Goal: Task Accomplishment & Management: Use online tool/utility

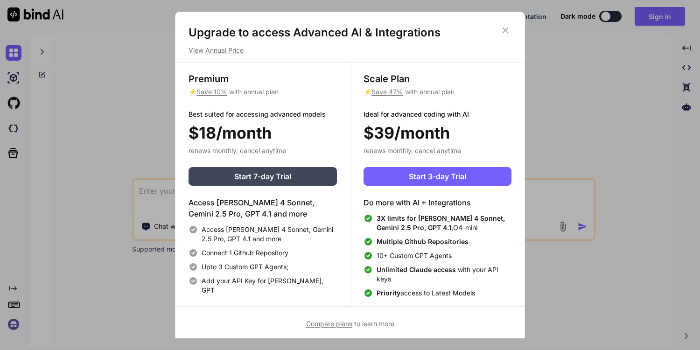
click at [501, 33] on icon at bounding box center [506, 30] width 10 height 10
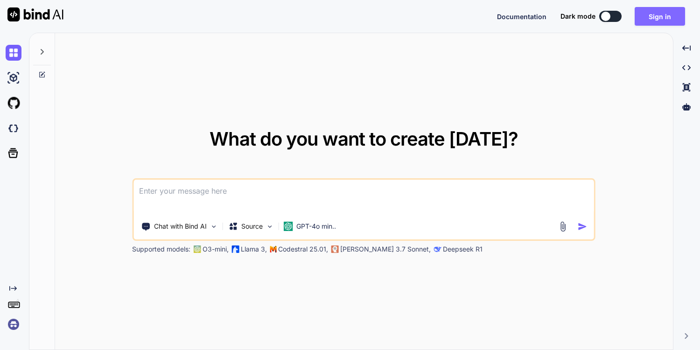
click at [670, 17] on button "Sign in" at bounding box center [660, 16] width 50 height 19
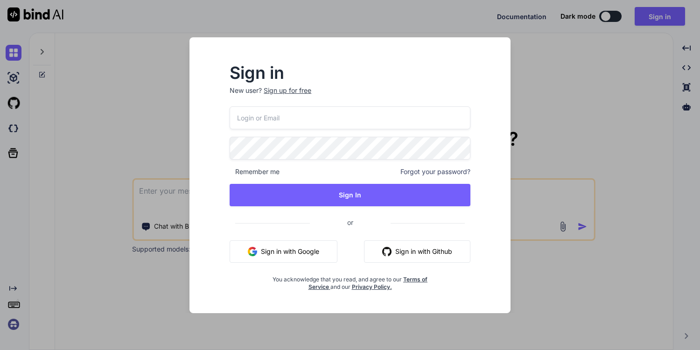
type input "tools@mecaca.com"
type textarea "x"
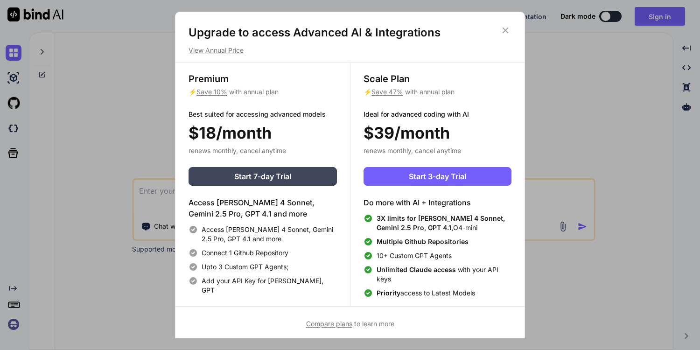
click at [512, 31] on div "Upgrade to access Advanced AI & Integrations View Annual Price" at bounding box center [350, 40] width 349 height 30
click at [504, 32] on icon at bounding box center [506, 31] width 6 height 6
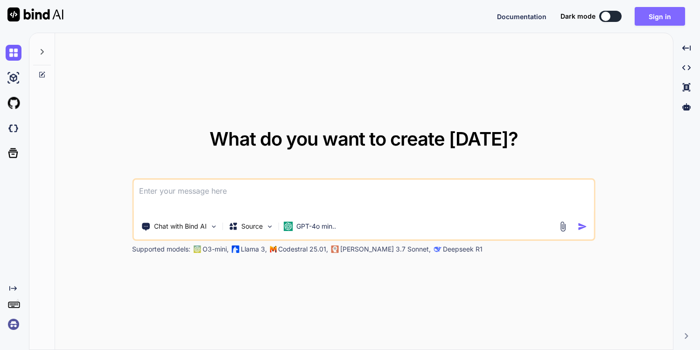
click at [663, 18] on button "Sign in" at bounding box center [660, 16] width 50 height 19
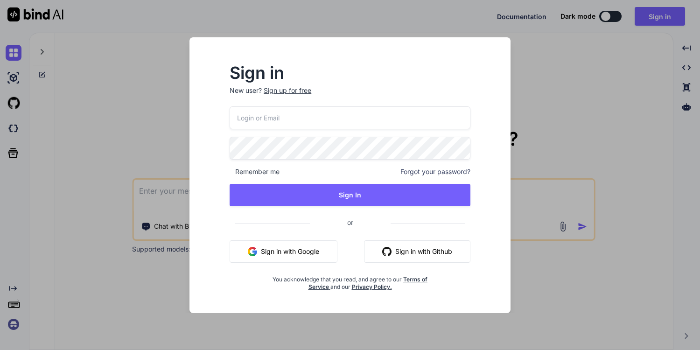
type input "[EMAIL_ADDRESS][DOMAIN_NAME]"
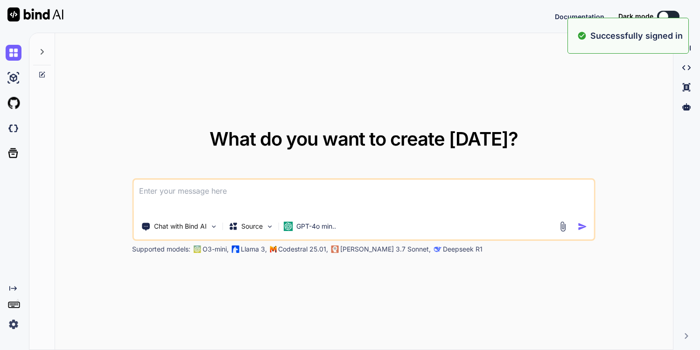
click at [619, 46] on div "Successfully signed in" at bounding box center [628, 36] width 121 height 36
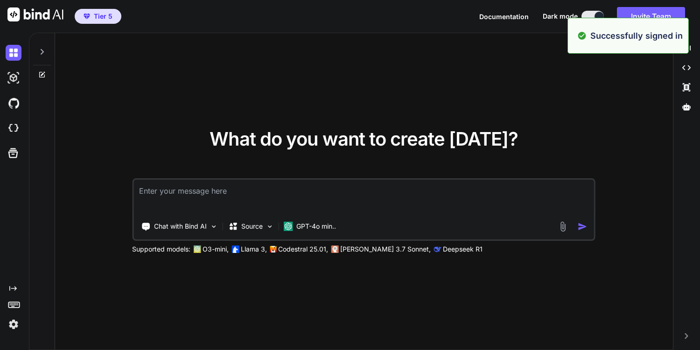
click at [591, 105] on div "What do you want to create today? Chat with Bind AI Source GPT-4o min.. Support…" at bounding box center [364, 192] width 618 height 318
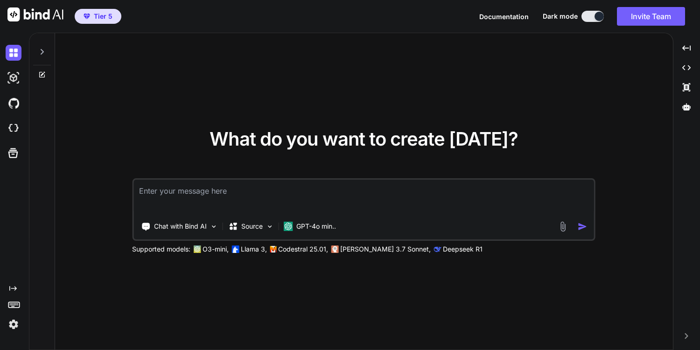
click at [43, 56] on div at bounding box center [42, 49] width 18 height 32
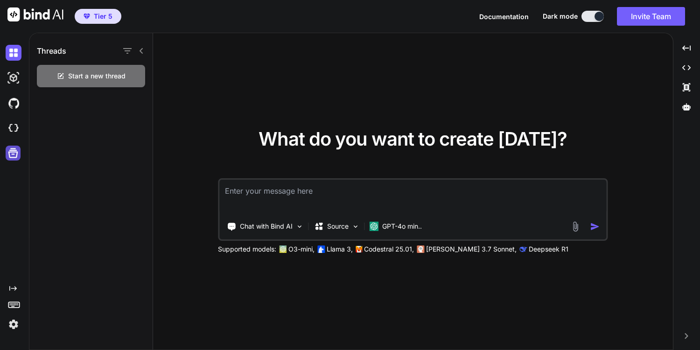
click at [12, 152] on icon at bounding box center [13, 153] width 10 height 10
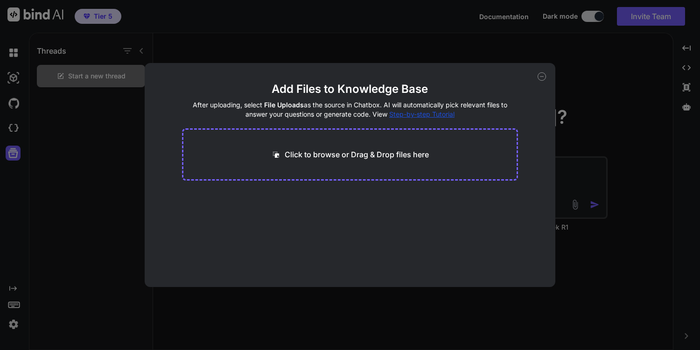
click at [12, 190] on div "Add Files to Knowledge Base After uploading, select File Uploads as the source …" at bounding box center [350, 175] width 700 height 350
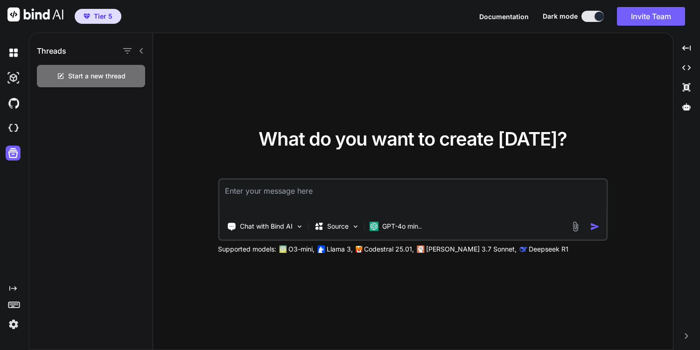
click at [89, 18] on img "button" at bounding box center [87, 17] width 7 height 6
click at [685, 49] on icon at bounding box center [687, 47] width 8 height 5
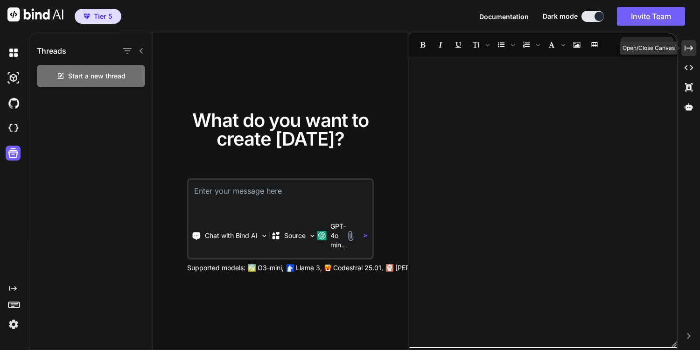
click at [691, 43] on div "Created with Pixso." at bounding box center [689, 48] width 15 height 16
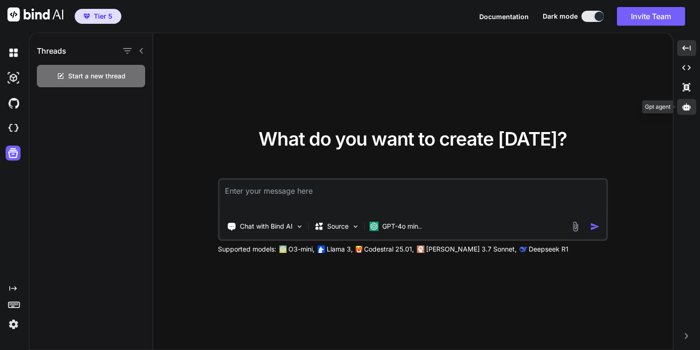
click at [692, 111] on div at bounding box center [686, 107] width 19 height 16
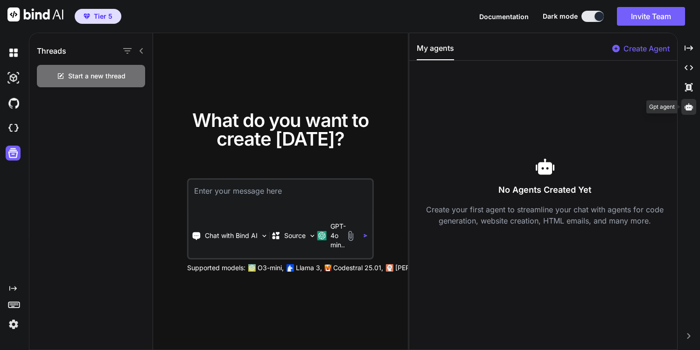
click at [689, 109] on icon at bounding box center [689, 106] width 8 height 7
type textarea "x"
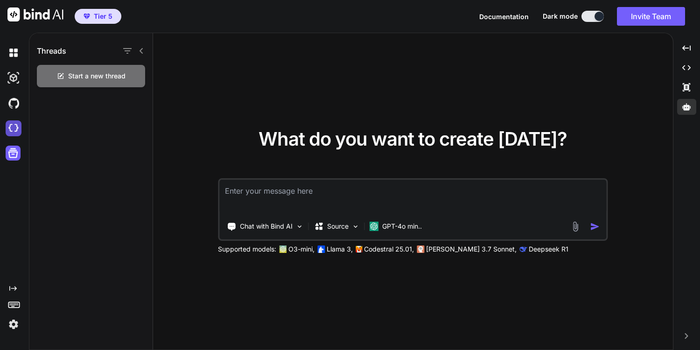
click at [14, 127] on img at bounding box center [14, 128] width 16 height 16
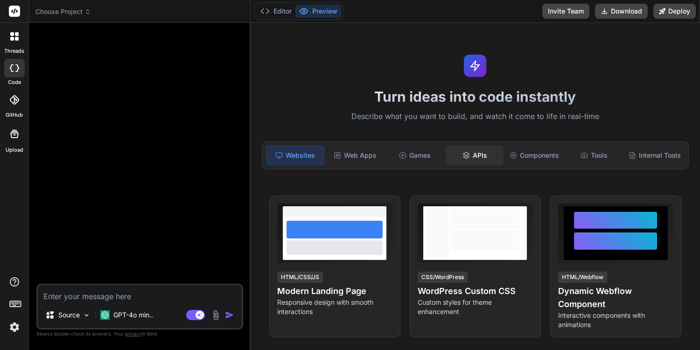
click at [482, 147] on div "APIs" at bounding box center [475, 156] width 58 height 20
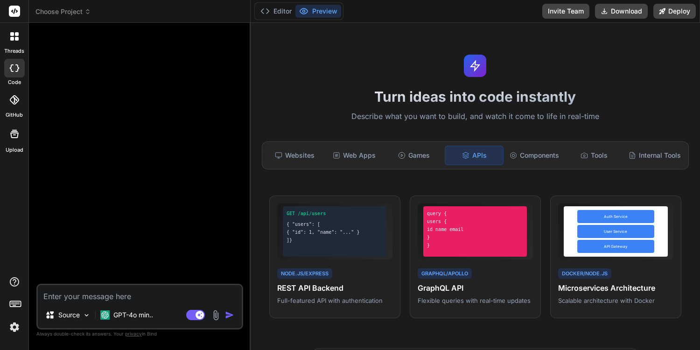
click at [15, 44] on div at bounding box center [15, 37] width 20 height 20
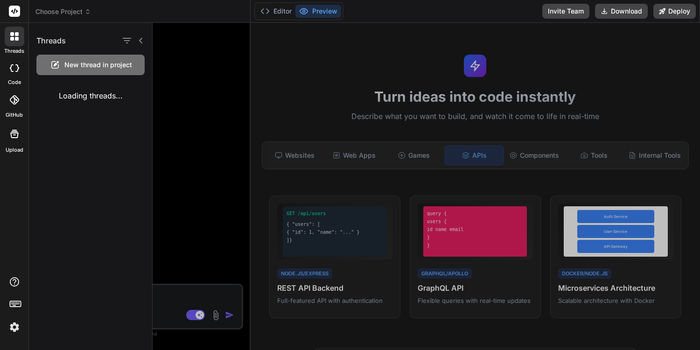
click at [15, 43] on div at bounding box center [15, 37] width 20 height 20
click at [69, 13] on span "Choose Project" at bounding box center [63, 11] width 56 height 9
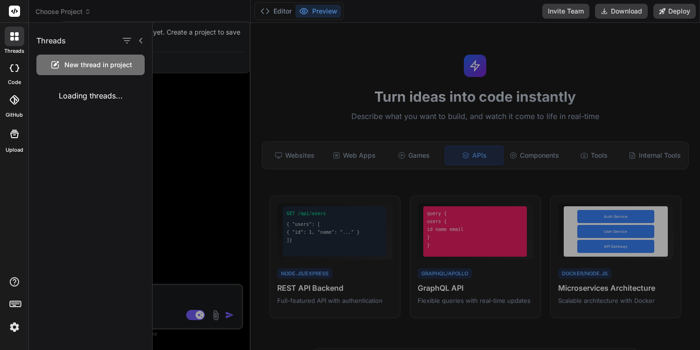
click at [69, 13] on div at bounding box center [350, 175] width 700 height 350
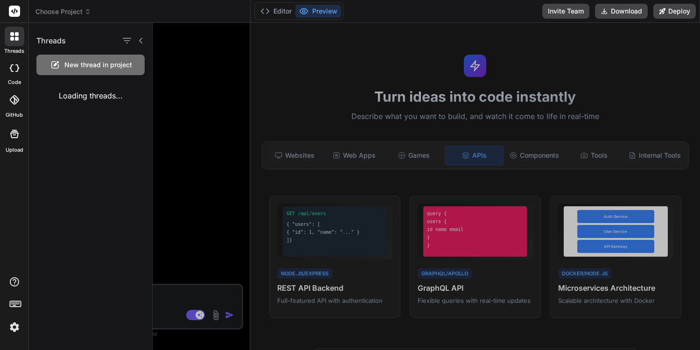
click at [197, 52] on div at bounding box center [427, 186] width 548 height 327
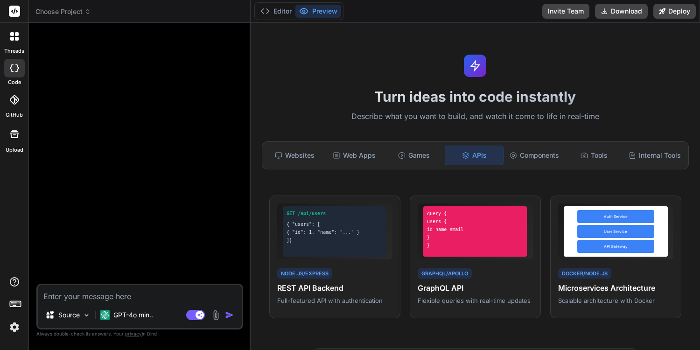
click at [12, 10] on icon at bounding box center [14, 11] width 7 height 6
click at [309, 8] on button "Preview" at bounding box center [319, 11] width 46 height 13
click at [292, 11] on button "Editor" at bounding box center [276, 11] width 39 height 13
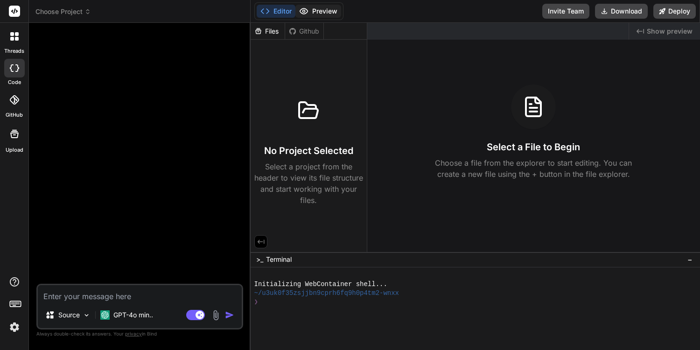
click at [306, 10] on icon at bounding box center [303, 11] width 9 height 9
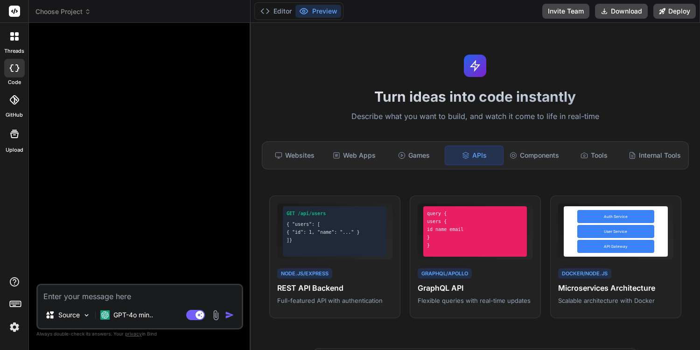
click at [82, 55] on div at bounding box center [140, 157] width 205 height 254
click at [11, 69] on icon at bounding box center [12, 67] width 4 height 7
click at [10, 97] on icon at bounding box center [14, 99] width 9 height 9
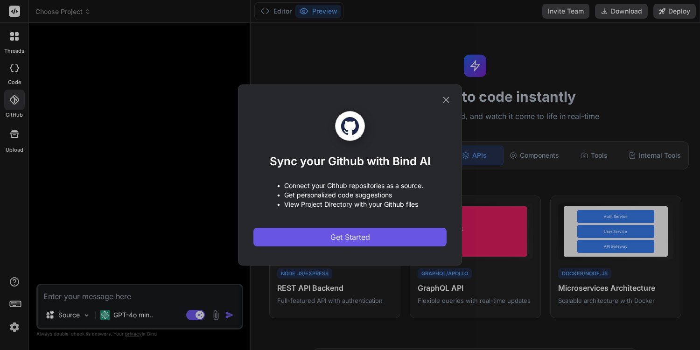
click at [367, 240] on span "Get Started" at bounding box center [351, 237] width 40 height 11
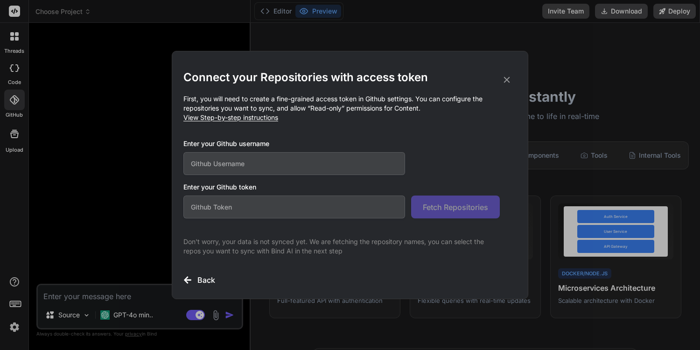
click at [278, 158] on input "text" at bounding box center [294, 163] width 222 height 23
click at [509, 72] on h2 "Connect your Repositories with access token" at bounding box center [349, 77] width 333 height 15
click at [505, 78] on icon at bounding box center [507, 80] width 6 height 6
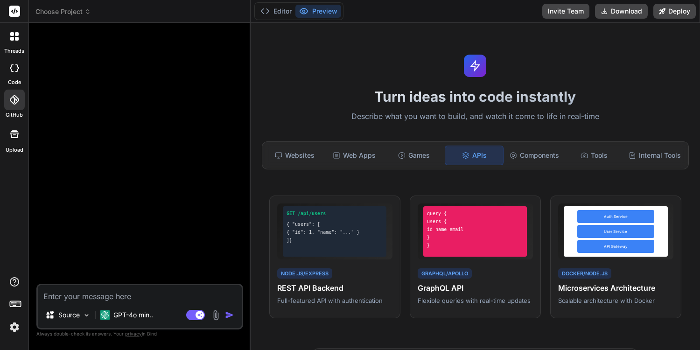
click at [20, 137] on div at bounding box center [14, 134] width 22 height 22
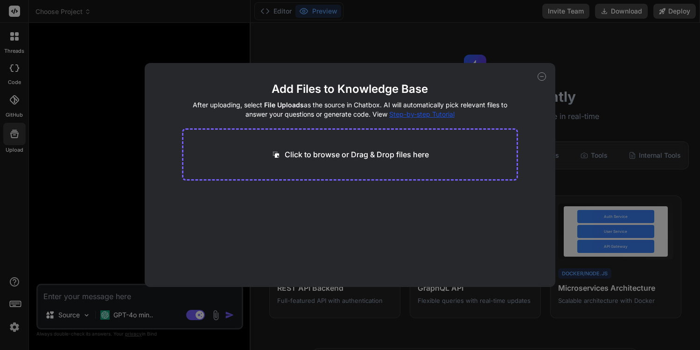
click at [66, 147] on div "Add Files to Knowledge Base After uploading, select File Uploads as the source …" at bounding box center [350, 175] width 700 height 350
type textarea "x"
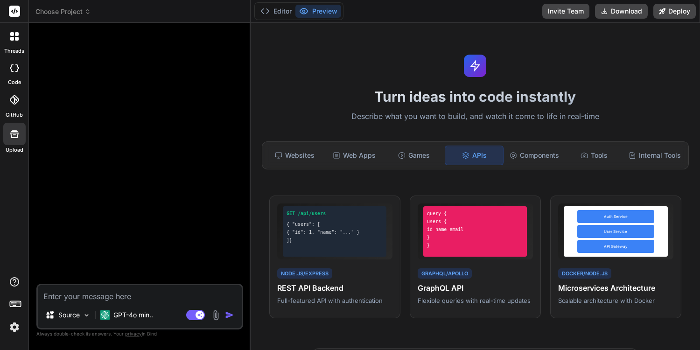
click at [22, 12] on div at bounding box center [14, 11] width 28 height 23
click at [18, 12] on rect at bounding box center [14, 11] width 11 height 11
click at [8, 45] on div at bounding box center [15, 37] width 20 height 20
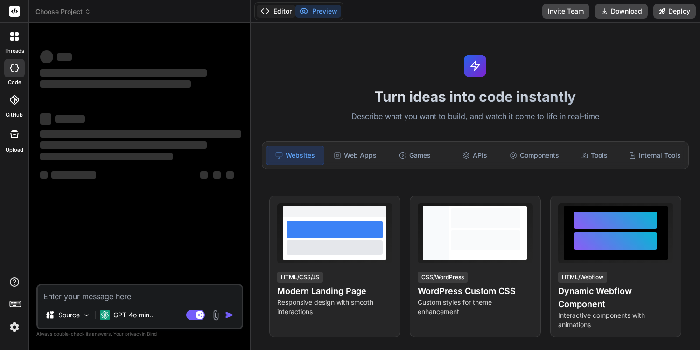
click at [278, 7] on button "Editor" at bounding box center [276, 11] width 39 height 13
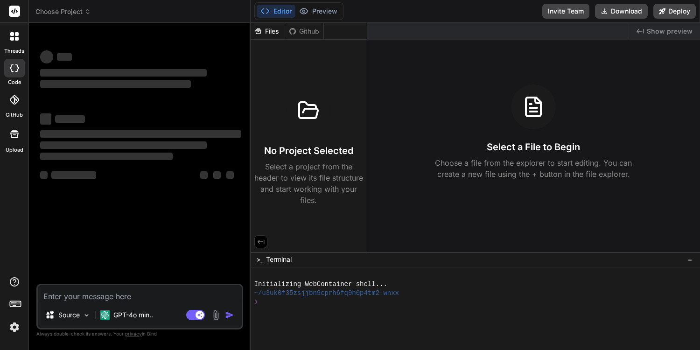
type textarea "x"
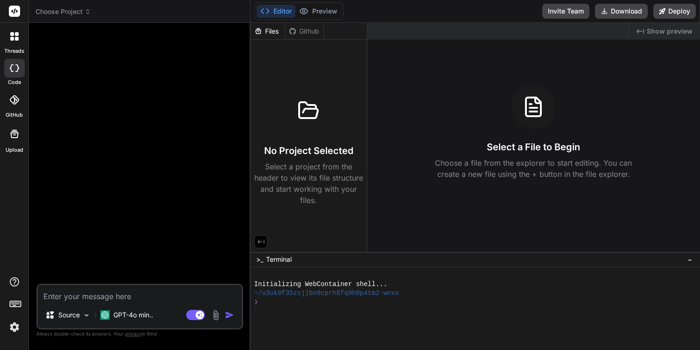
click at [276, 9] on button "Editor" at bounding box center [276, 11] width 39 height 13
click at [314, 7] on button "Preview" at bounding box center [319, 11] width 46 height 13
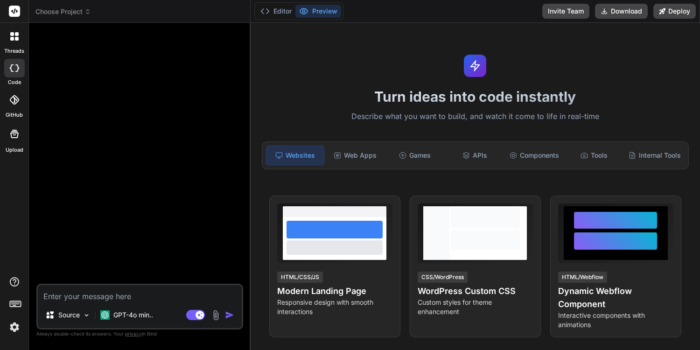
scroll to position [562, 0]
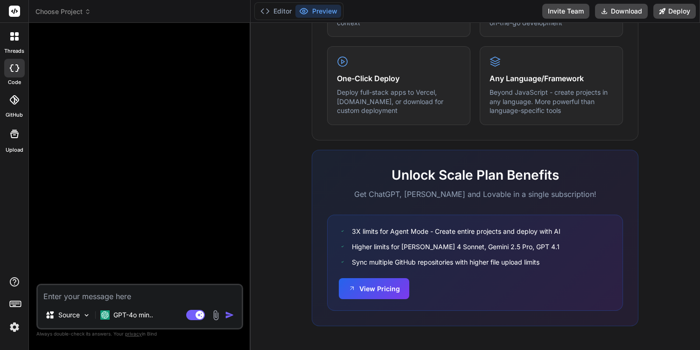
click at [198, 235] on div at bounding box center [140, 157] width 205 height 254
click at [13, 330] on img at bounding box center [15, 327] width 16 height 16
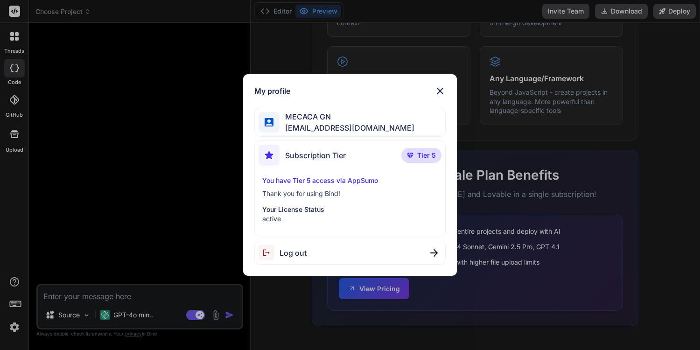
click at [442, 91] on img at bounding box center [440, 90] width 11 height 11
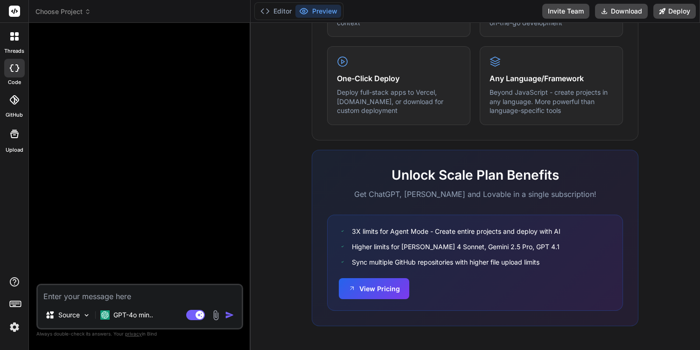
click at [10, 307] on icon at bounding box center [15, 303] width 13 height 13
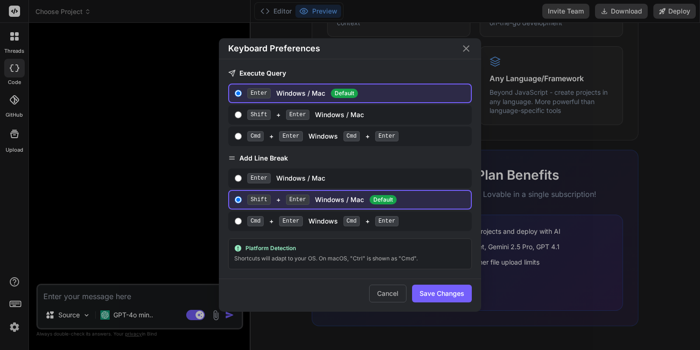
click at [90, 212] on div "Keyboard Preferences Execute Query Enter Windows / Mac Default Shift + Enter Wi…" at bounding box center [350, 175] width 700 height 350
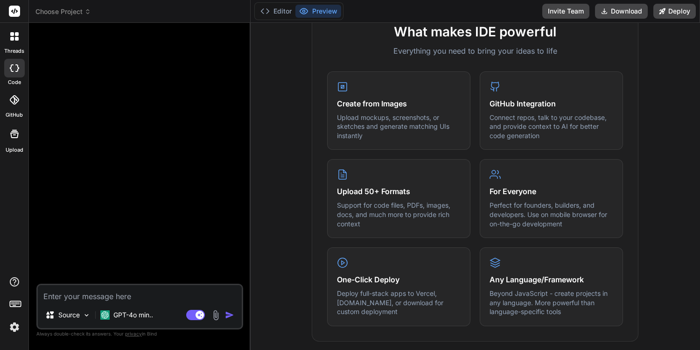
scroll to position [0, 0]
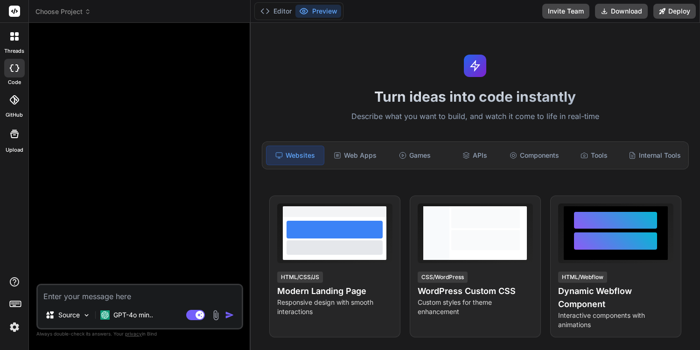
click at [652, 87] on div "Turn ideas into code instantly Describe what you want to build, and watch it co…" at bounding box center [476, 186] width 450 height 327
click at [646, 90] on h1 "Turn ideas into code instantly" at bounding box center [475, 96] width 438 height 17
click at [411, 155] on div "Games" at bounding box center [415, 156] width 58 height 20
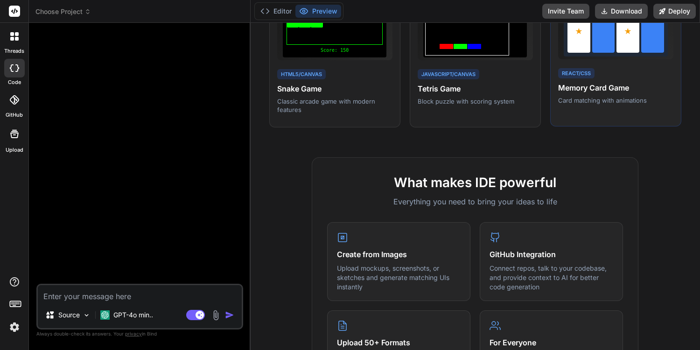
scroll to position [10, 0]
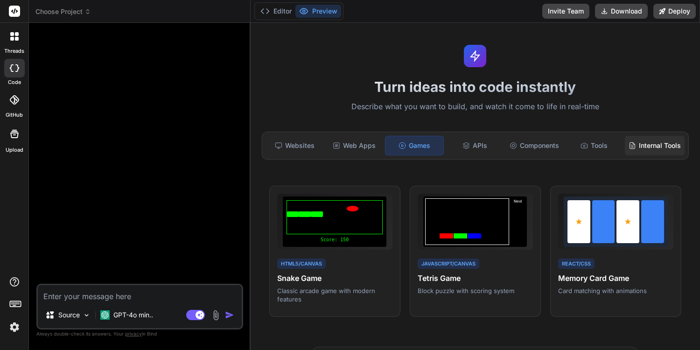
click at [632, 146] on div "Internal Tools" at bounding box center [655, 146] width 60 height 20
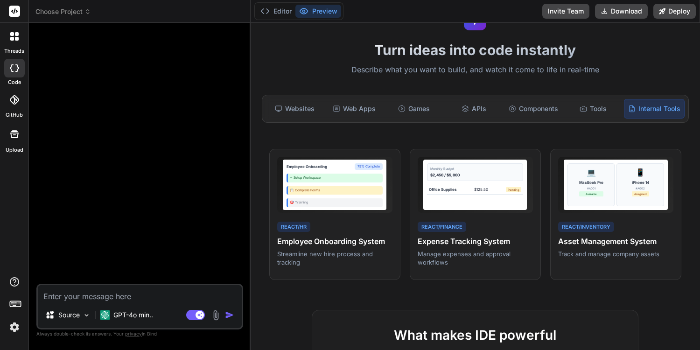
scroll to position [59, 0]
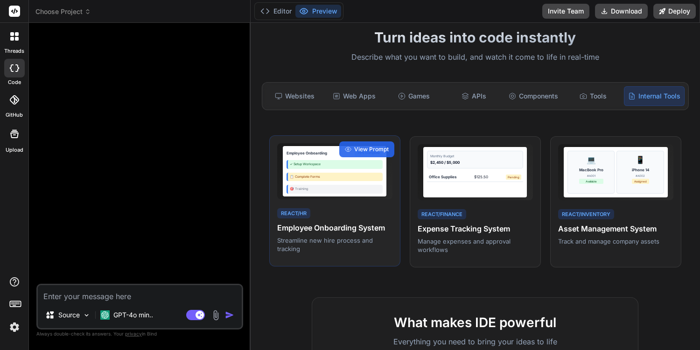
click at [363, 168] on div "✓ Setup Workspace" at bounding box center [335, 164] width 96 height 9
click at [373, 151] on span "View Prompt" at bounding box center [371, 149] width 35 height 8
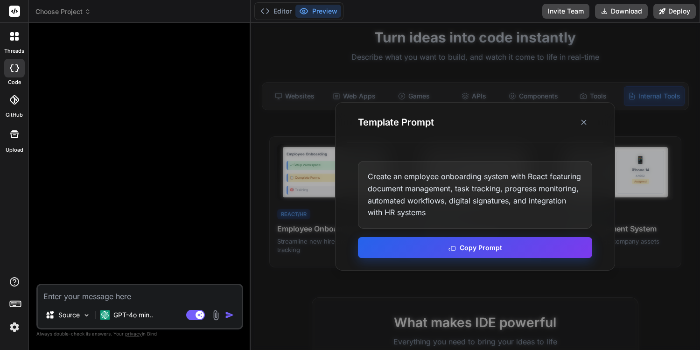
click at [441, 252] on button "Copy Prompt" at bounding box center [475, 247] width 234 height 21
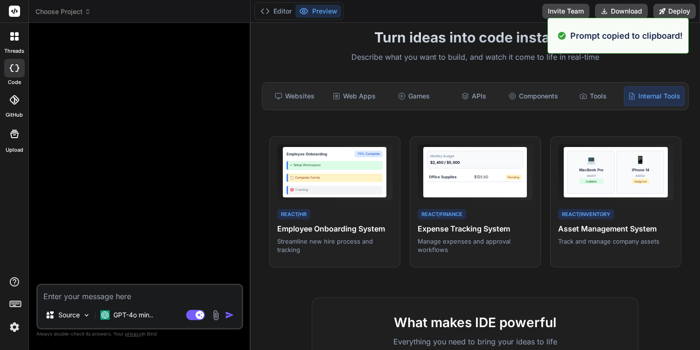
paste textarea "Create an employee onboarding system with React featuring document management, …"
type textarea "Create an employee onboarding system with React featuring document management, …"
type textarea "x"
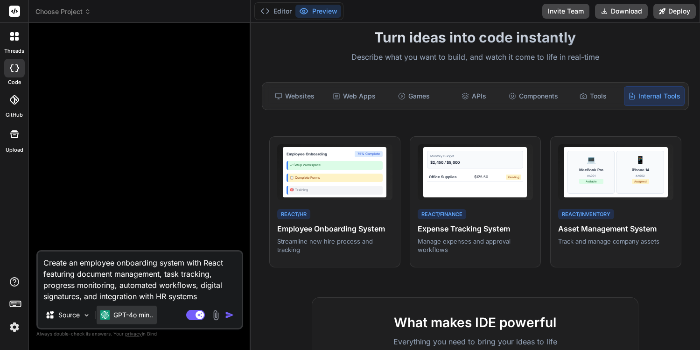
type textarea "Create an employee onboarding system with React featuring document management, …"
click at [142, 315] on p "GPT-4o min.." at bounding box center [133, 314] width 40 height 9
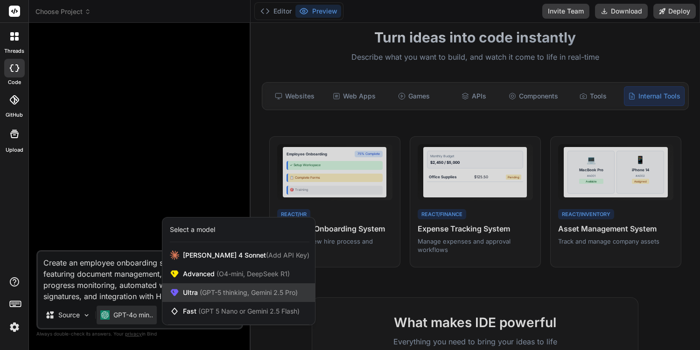
click at [212, 296] on span "(GPT-5 thinking, Gemini 2.5 Pro)" at bounding box center [248, 293] width 100 height 8
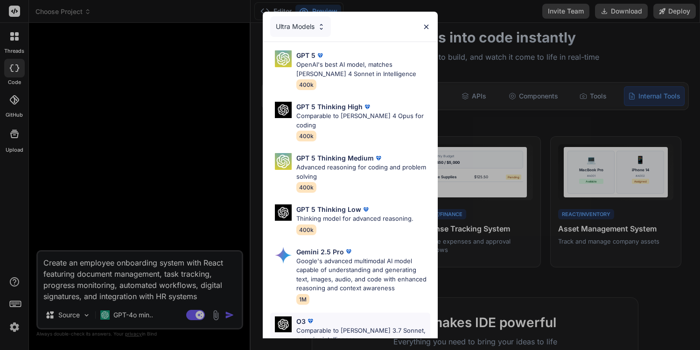
scroll to position [103, 0]
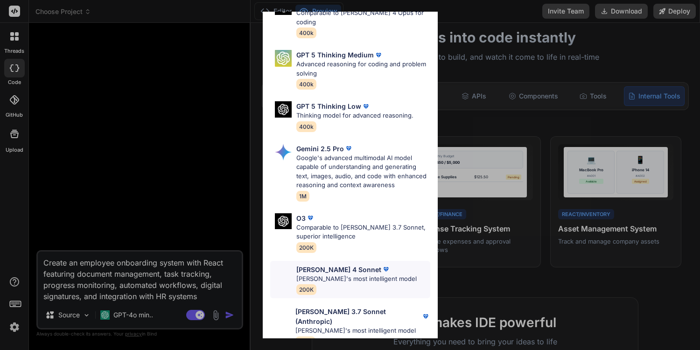
click at [360, 275] on p "Claude's most intelligent model" at bounding box center [356, 279] width 120 height 9
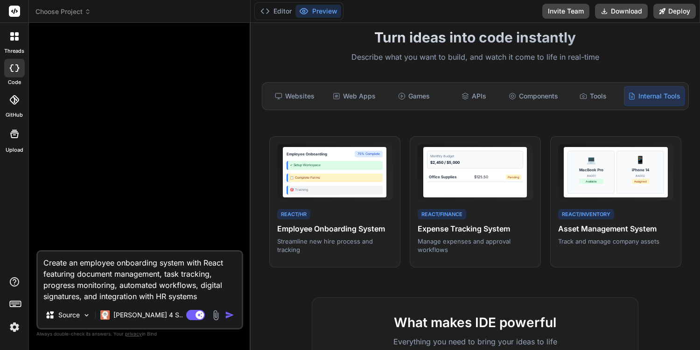
click at [230, 317] on img "button" at bounding box center [229, 314] width 9 height 9
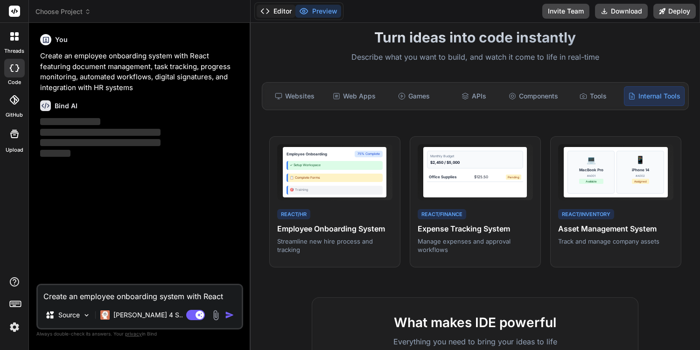
click at [275, 16] on button "Editor" at bounding box center [276, 11] width 39 height 13
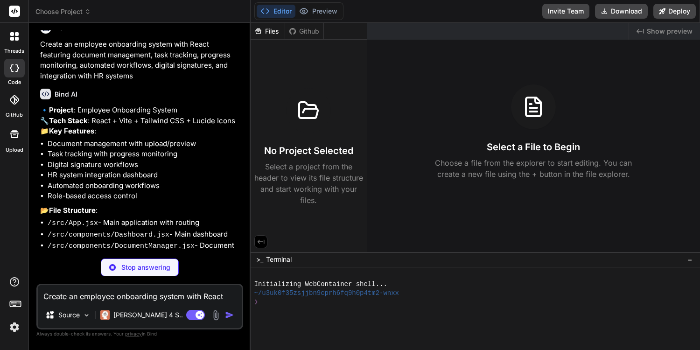
scroll to position [87, 0]
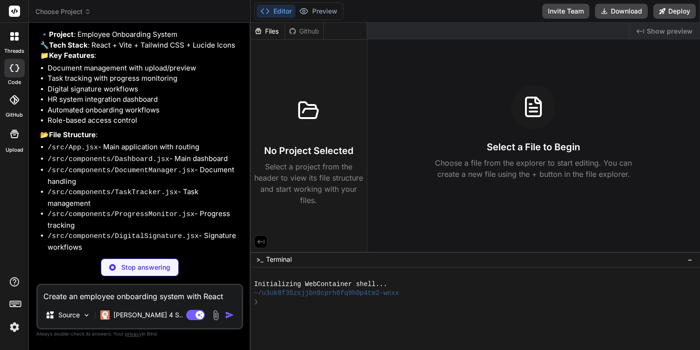
type textarea "x"
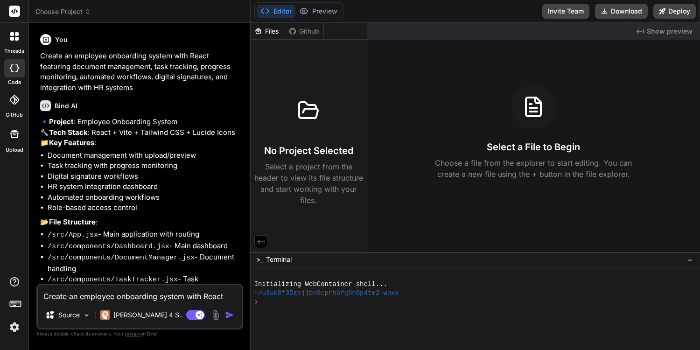
scroll to position [161, 0]
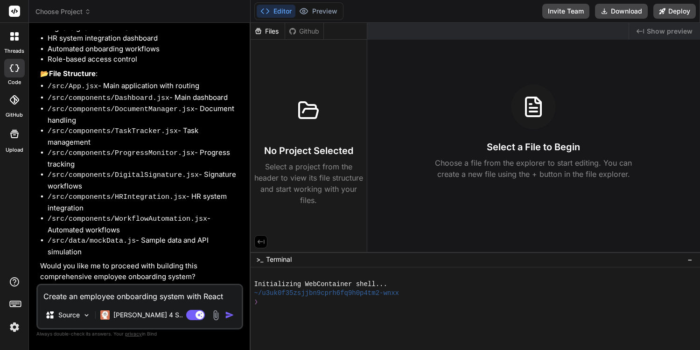
click at [178, 298] on textarea "Create an employee onboarding system with React featuring document management, …" at bounding box center [140, 293] width 204 height 17
type textarea "p"
type textarea "x"
type textarea "pr"
type textarea "x"
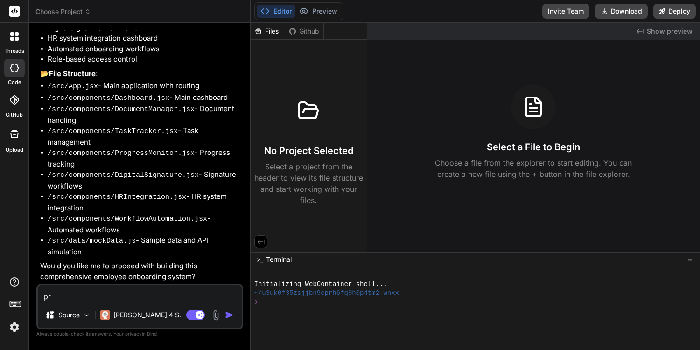
type textarea "pro"
type textarea "x"
type textarea "proc"
type textarea "x"
type textarea "proce"
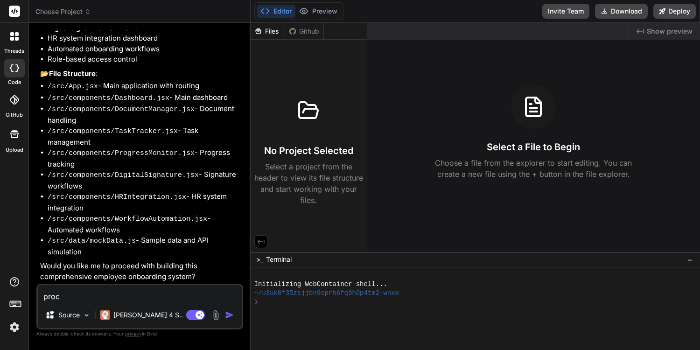
type textarea "x"
type textarea "proced"
type textarea "x"
type textarea "procede"
type textarea "x"
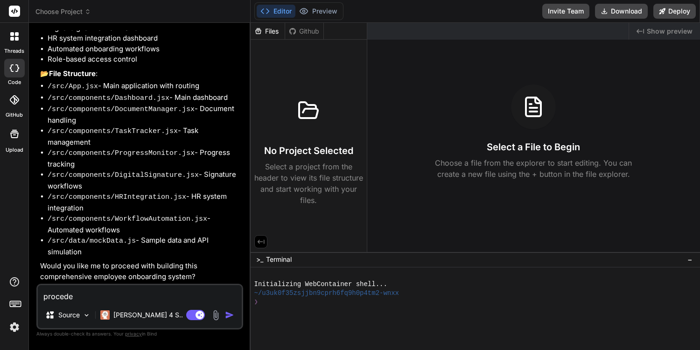
type textarea "proced"
type textarea "x"
type textarea "proce"
type textarea "x"
type textarea "procee"
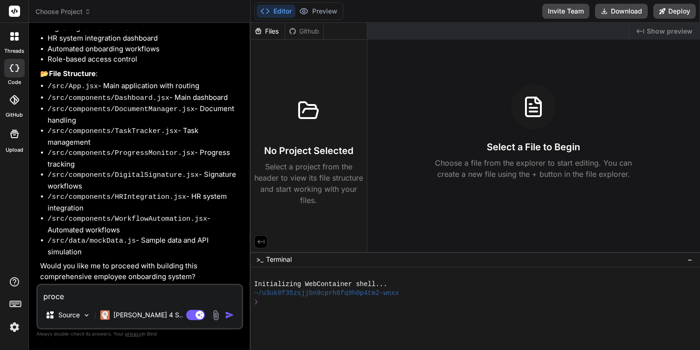
type textarea "x"
type textarea "proceed"
type textarea "x"
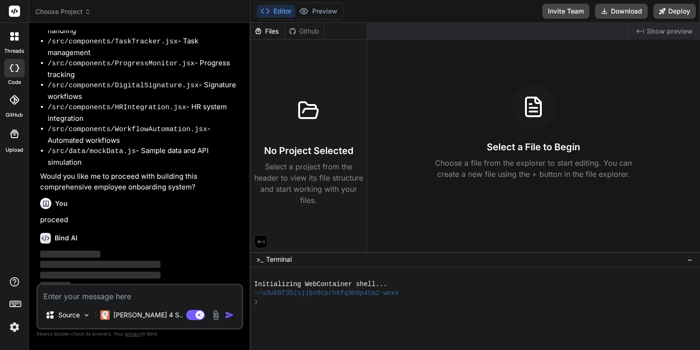
scroll to position [258, 0]
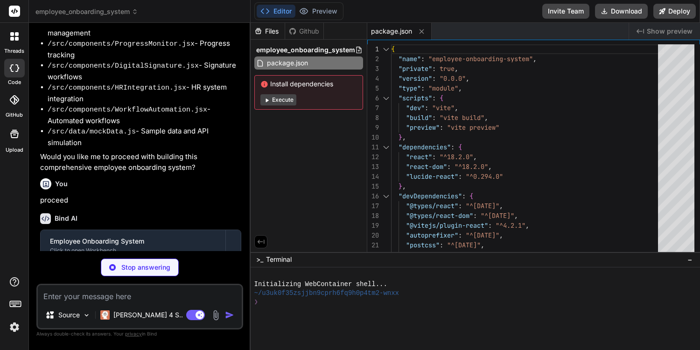
type textarea "x"
type textarea "}"
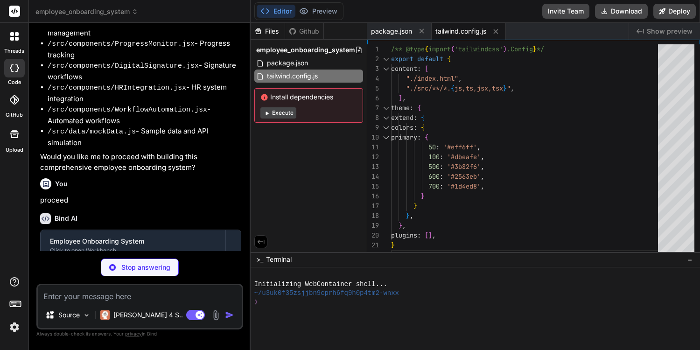
click at [283, 112] on button "Execute" at bounding box center [279, 112] width 36 height 11
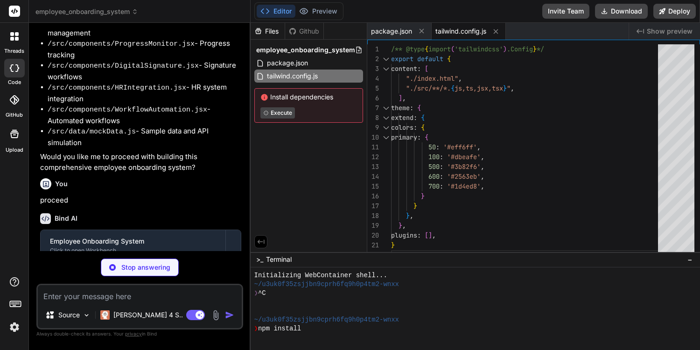
type textarea "x"
type textarea "export default { plugins: { tailwindcss: {}, autoprefixer: {}, }, }"
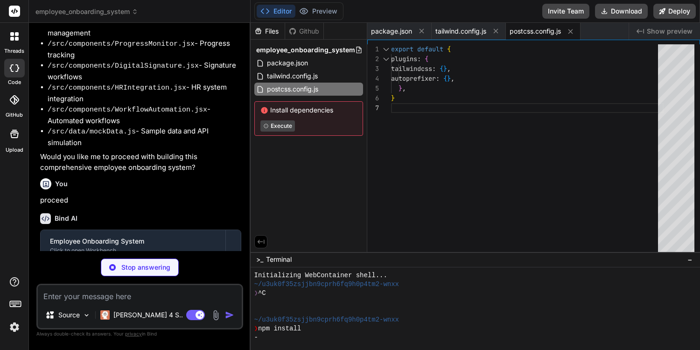
type textarea "x"
type textarea "<div id="root"></div> <script type="module" src="/src/main.jsx"></script> </bod…"
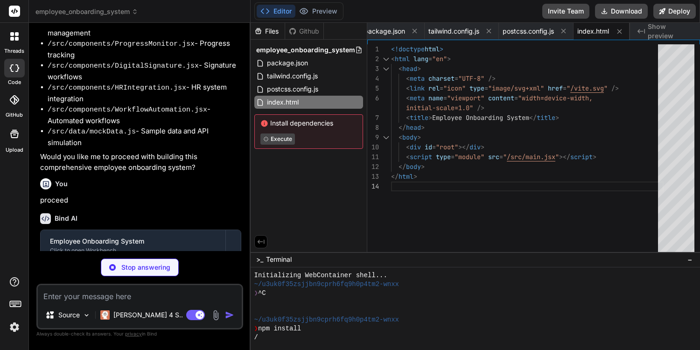
type textarea "x"
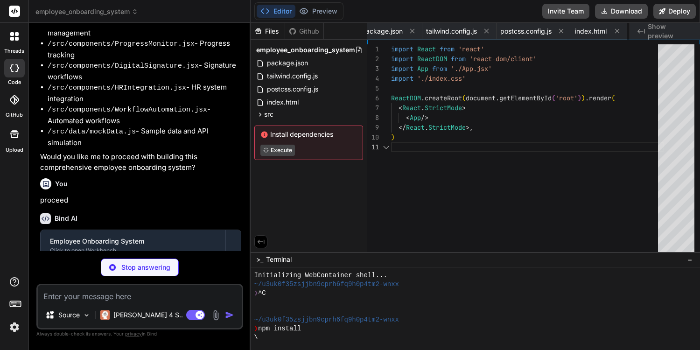
scroll to position [0, 0]
type textarea "x"
type textarea ".status-overdue { @apply bg-red-100 text-red-800; } }"
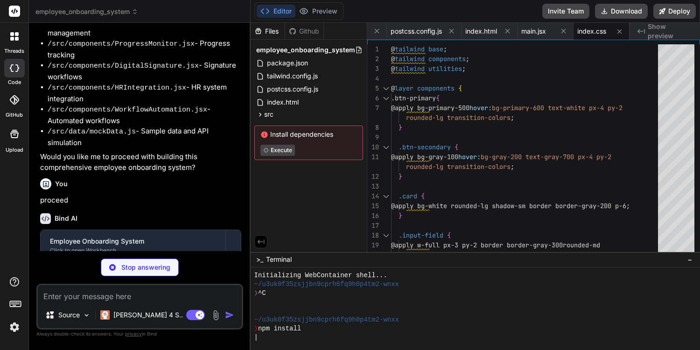
type textarea "x"
type textarea "<main className="flex-1 p-6"> {renderView()} </main> </div> </div> ); }; export…"
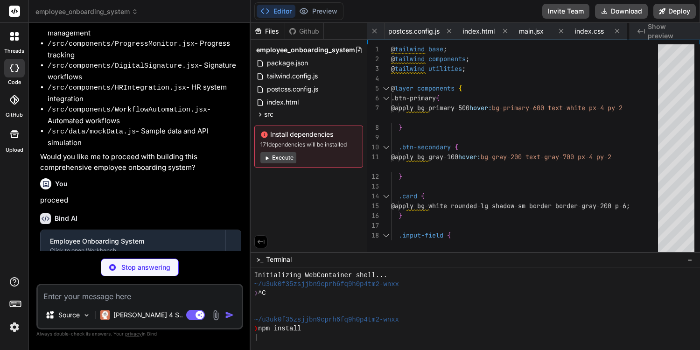
type textarea "x"
type textarea "type: 'Communication', status: 'connected', lastSync: '2024-01-15 11:45 AM', em…"
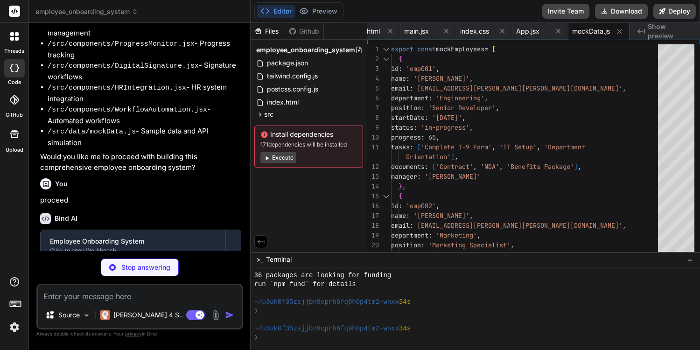
click at [284, 158] on button "Execute" at bounding box center [279, 157] width 36 height 11
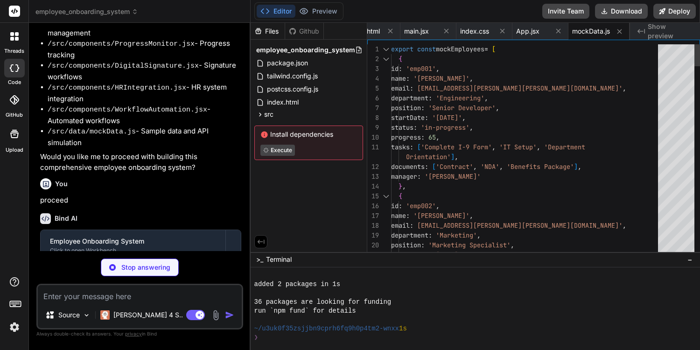
scroll to position [230, 0]
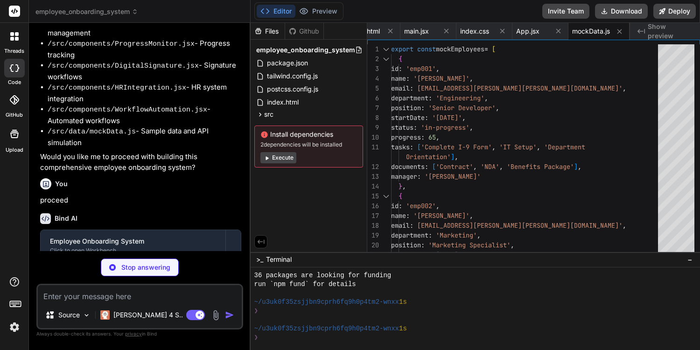
click at [284, 158] on button "Execute" at bounding box center [279, 157] width 36 height 11
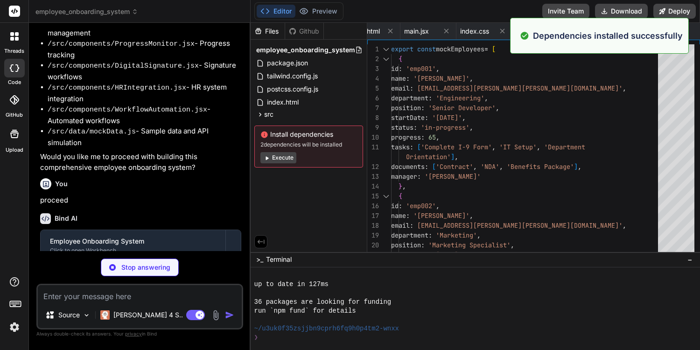
scroll to position [363, 0]
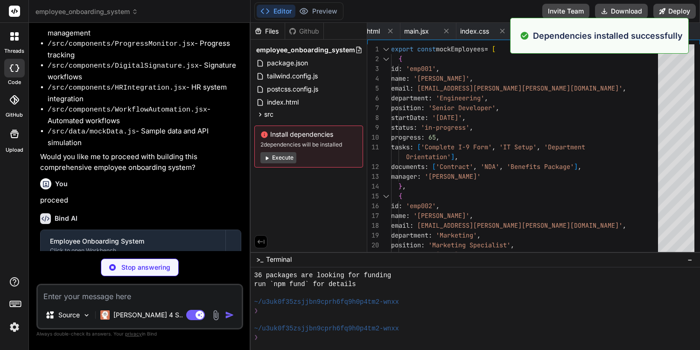
click at [280, 158] on button "Execute" at bounding box center [279, 157] width 36 height 11
type textarea "x"
click at [281, 156] on button "Execute" at bounding box center [279, 157] width 36 height 11
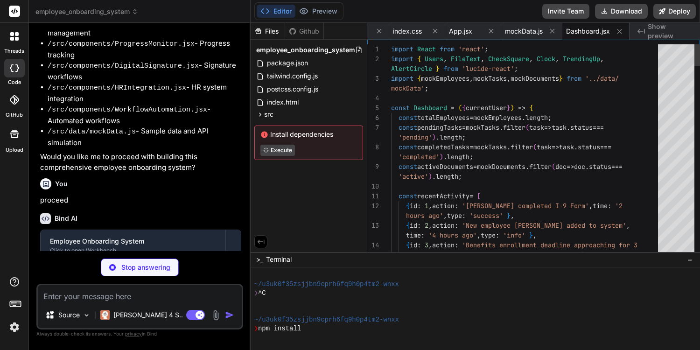
scroll to position [603, 0]
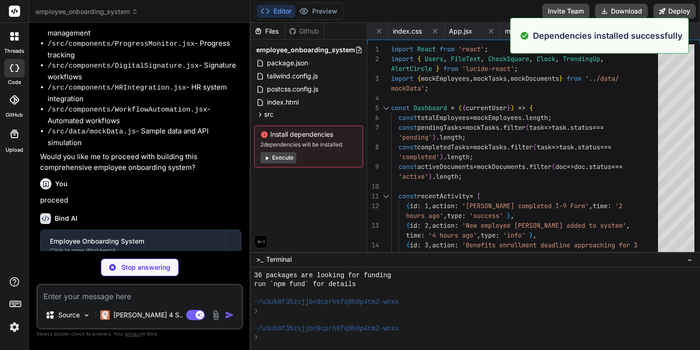
click at [281, 156] on button "Execute" at bounding box center [279, 157] width 36 height 11
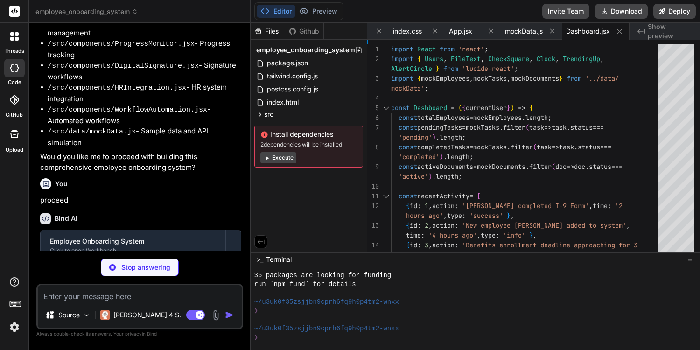
click at [282, 155] on button "Execute" at bounding box center [279, 157] width 36 height 11
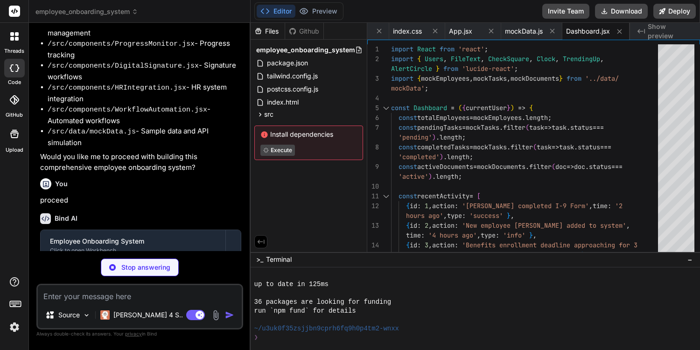
scroll to position [896, 0]
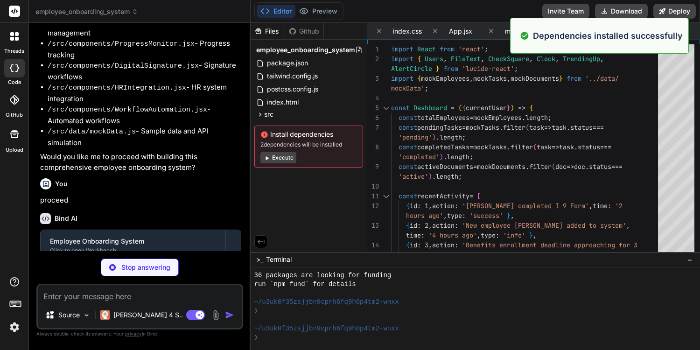
click at [282, 153] on button "Execute" at bounding box center [279, 157] width 36 height 11
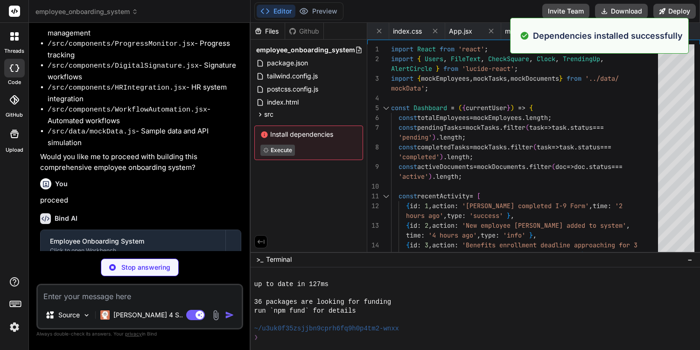
scroll to position [1029, 0]
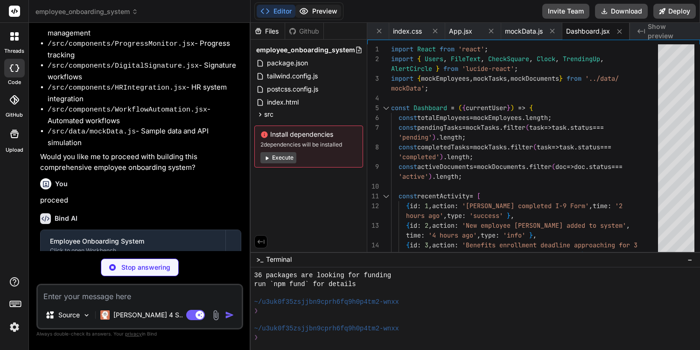
click at [325, 13] on button "Preview" at bounding box center [319, 11] width 46 height 13
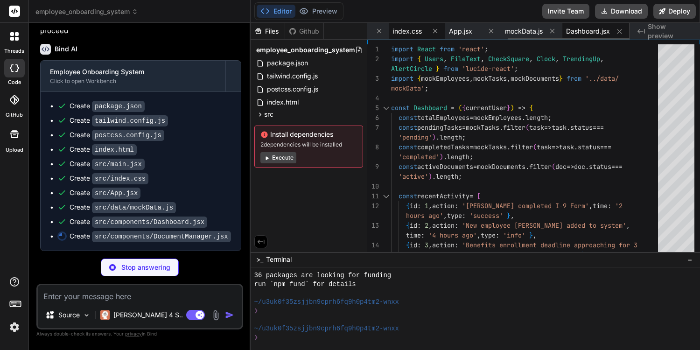
type textarea "x"
click at [404, 35] on span "index.css" at bounding box center [407, 31] width 29 height 9
type textarea ".status-overdue { @apply bg-red-100 text-red-800; } }"
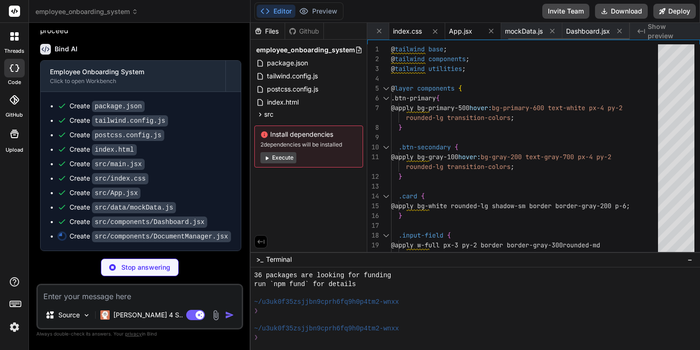
type textarea "x"
click at [454, 32] on span "App.jsx" at bounding box center [460, 31] width 23 height 9
type textarea "<main className="flex-1 p-6"> {renderView()} </main> </div> </div> ); }; export…"
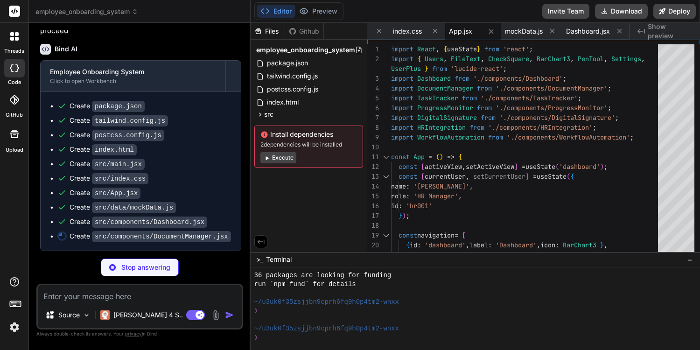
click at [663, 32] on span "Show preview" at bounding box center [670, 31] width 45 height 19
click at [289, 156] on button "Execute" at bounding box center [279, 157] width 36 height 11
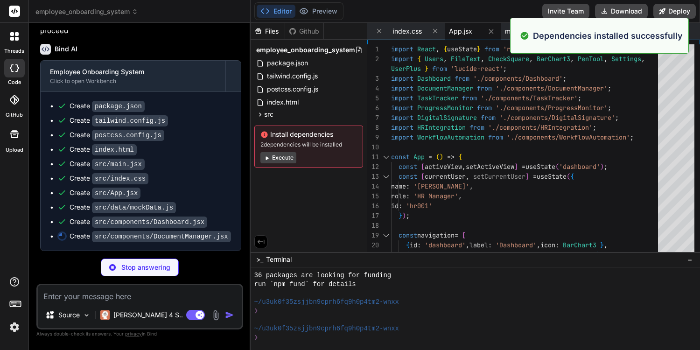
scroll to position [1162, 0]
type textarea "x"
type textarea ")} </div> ); }; export default DocumentManager;"
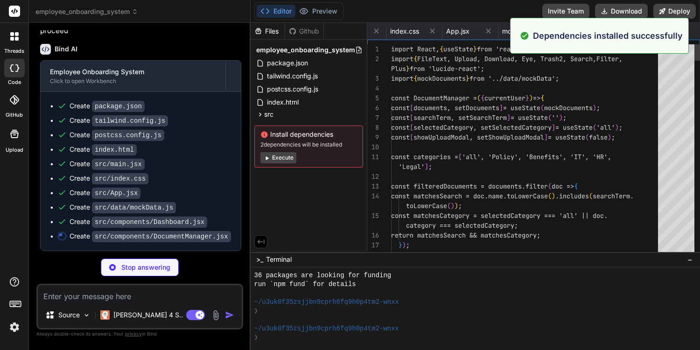
scroll to position [0, 399]
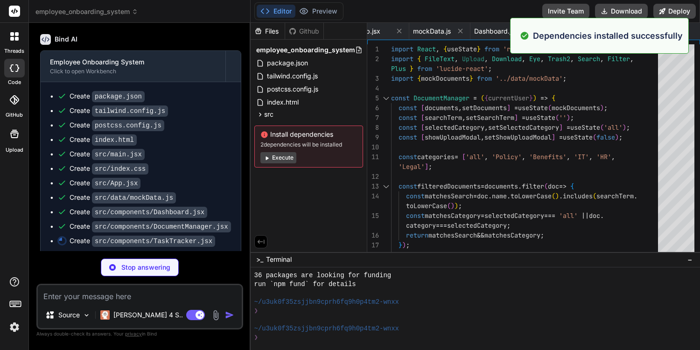
click at [288, 157] on button "Execute" at bounding box center [279, 157] width 36 height 11
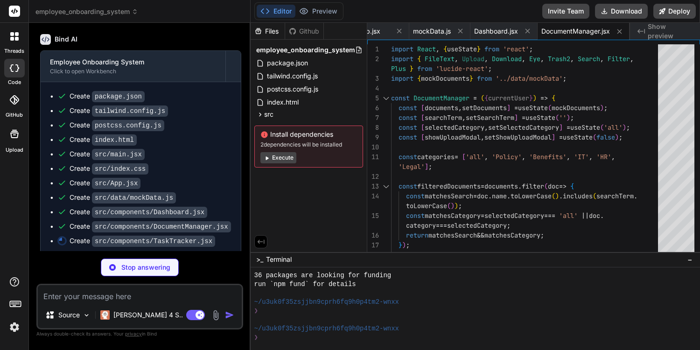
scroll to position [452, 0]
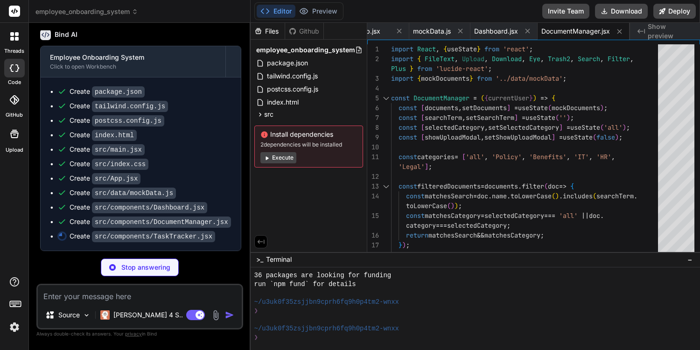
type textarea "x"
type textarea "export default TaskTracker;"
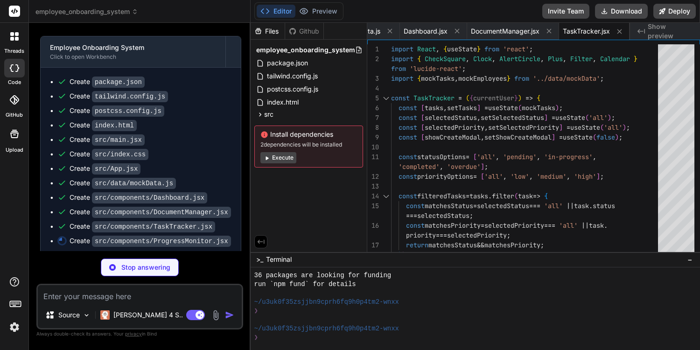
scroll to position [466, 0]
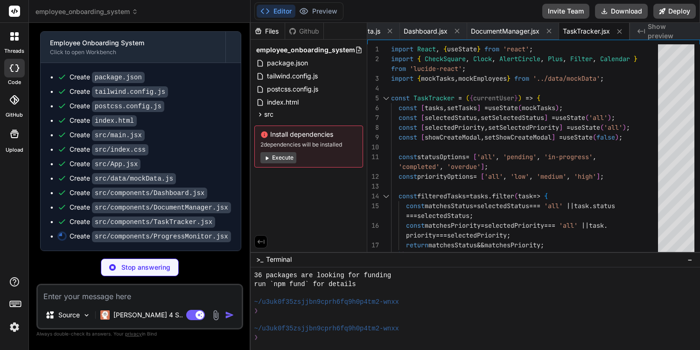
click at [274, 158] on button "Execute" at bounding box center [279, 157] width 36 height 11
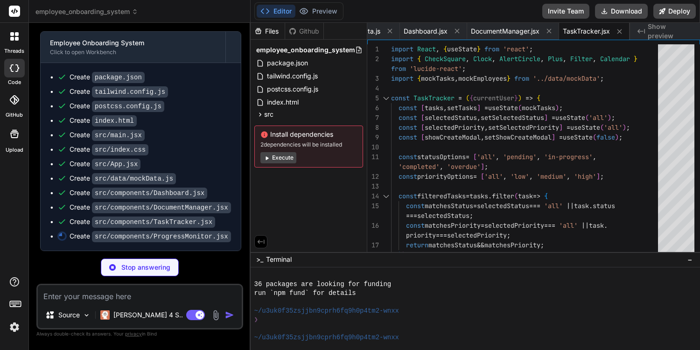
scroll to position [1428, 0]
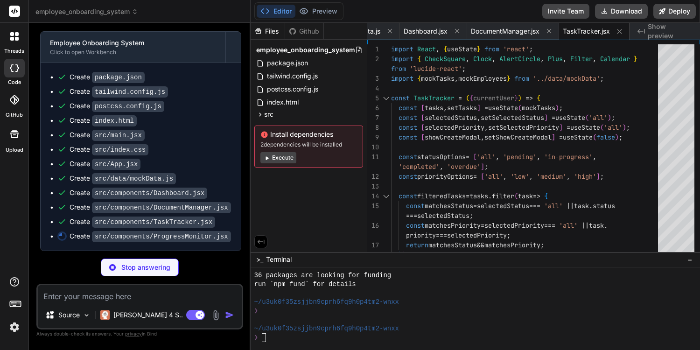
drag, startPoint x: 314, startPoint y: 35, endPoint x: 307, endPoint y: 35, distance: 7.5
click at [314, 35] on div "Github" at bounding box center [304, 31] width 38 height 9
click at [296, 29] on icon at bounding box center [292, 31] width 7 height 7
click at [261, 240] on icon at bounding box center [261, 242] width 8 height 8
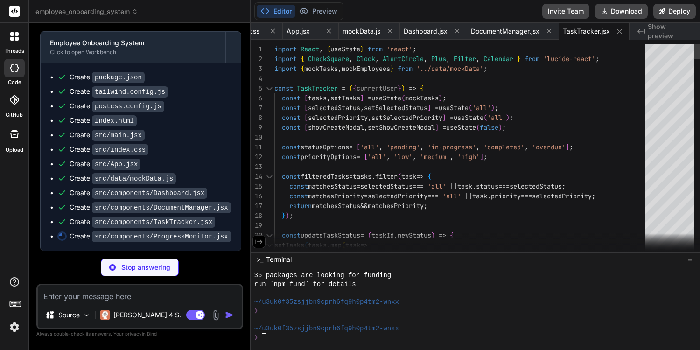
scroll to position [0, 353]
click at [261, 244] on icon at bounding box center [259, 242] width 8 height 8
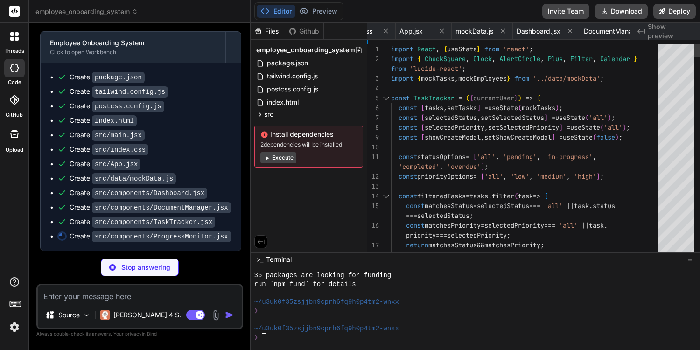
type textarea "x"
type textarea "</div> ); }; export default ProgressMonitor;"
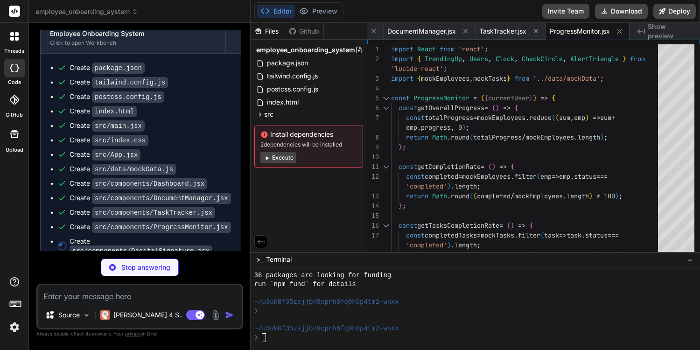
scroll to position [489, 0]
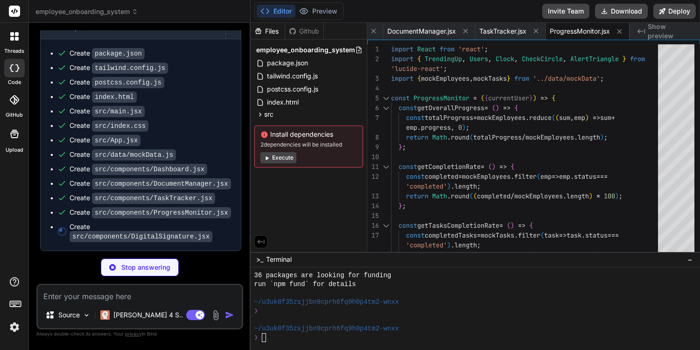
type textarea "x"
type textarea ")} </div> ); }; export default DigitalSignature;"
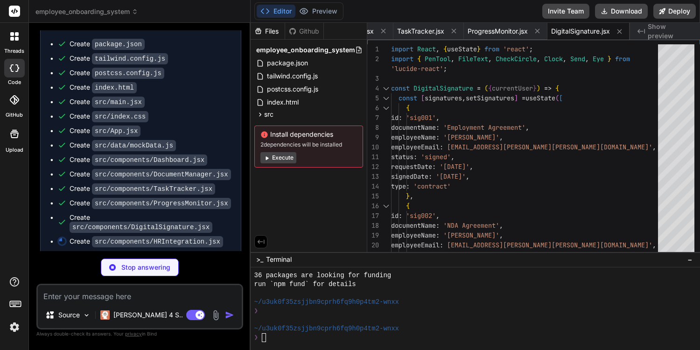
scroll to position [503, 0]
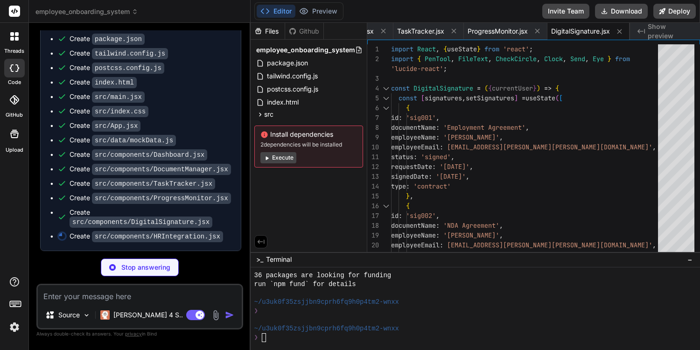
type textarea "x"
type textarea "); }; export default HRIntegration;"
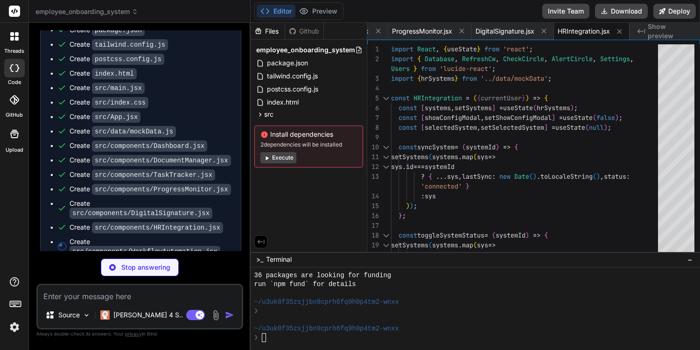
scroll to position [527, 0]
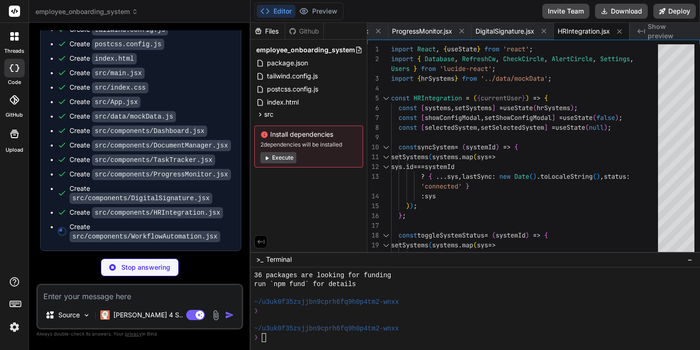
type textarea "x"
type textarea "); }; export default WorkflowAutomation;"
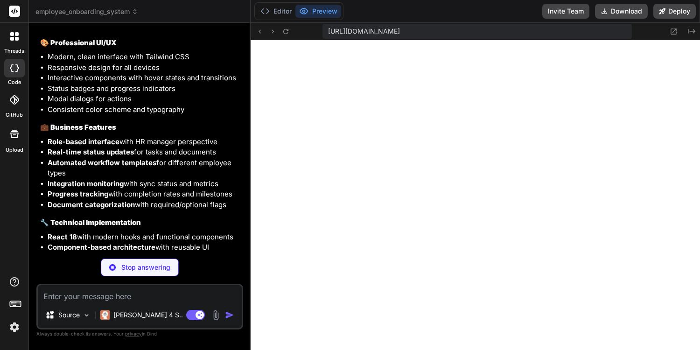
scroll to position [1059, 0]
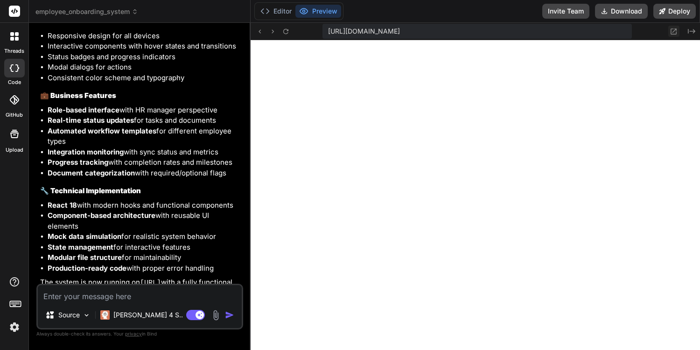
click at [674, 35] on button at bounding box center [674, 31] width 11 height 11
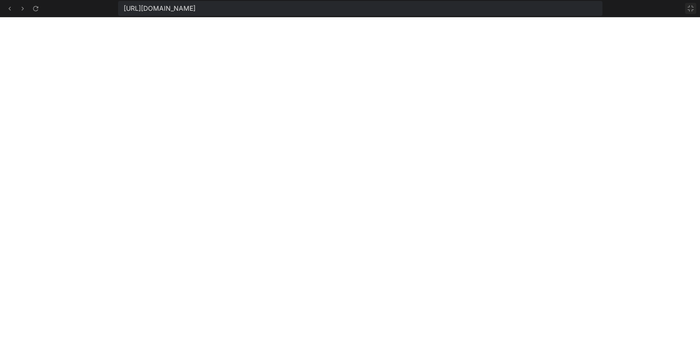
click at [691, 7] on icon at bounding box center [690, 8] width 7 height 7
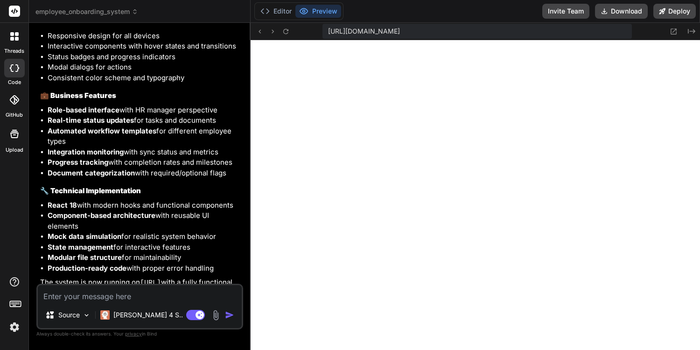
scroll to position [1095, 0]
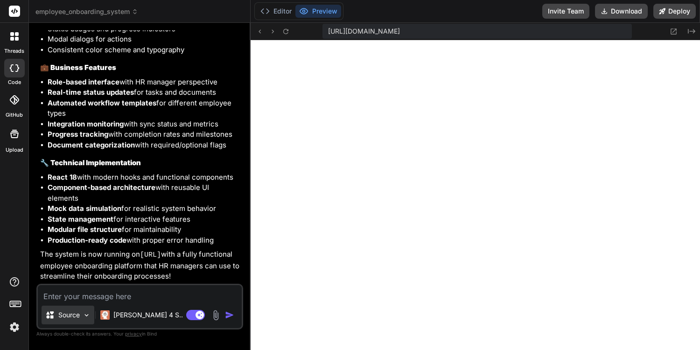
click at [74, 312] on p "Source" at bounding box center [68, 314] width 21 height 9
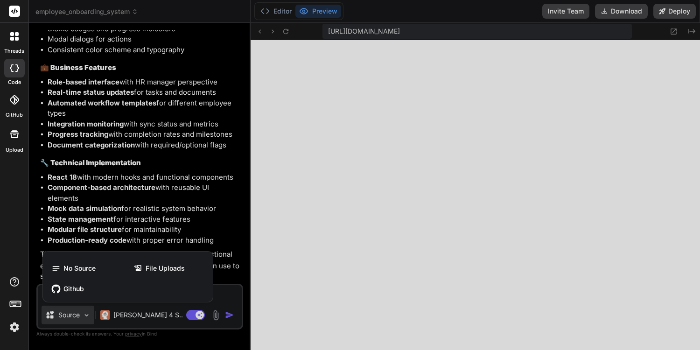
click at [76, 319] on div at bounding box center [350, 175] width 700 height 350
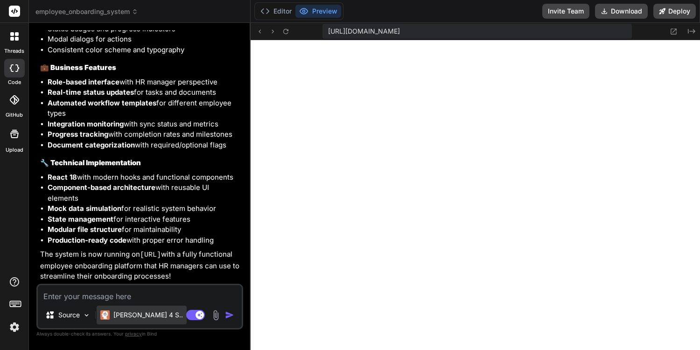
click at [146, 312] on p "[PERSON_NAME] 4 S.." at bounding box center [148, 314] width 70 height 9
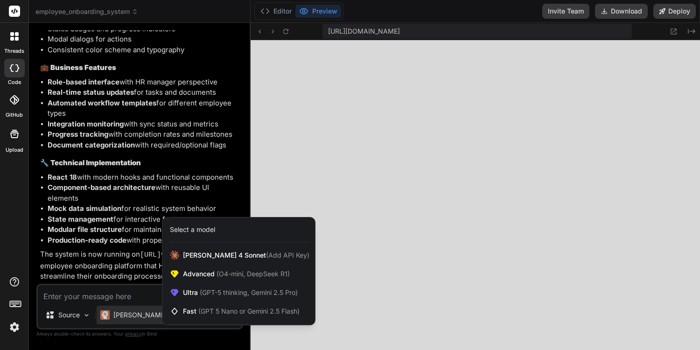
click at [146, 312] on div at bounding box center [350, 175] width 700 height 350
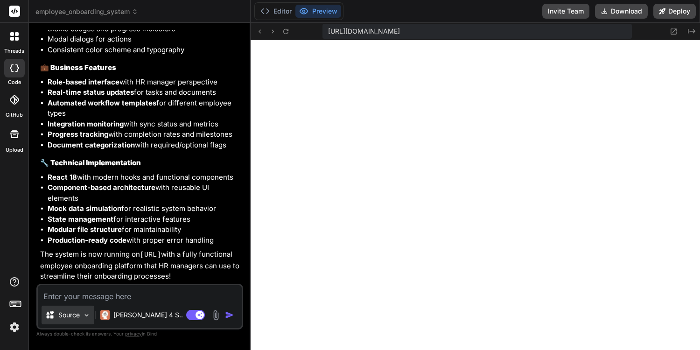
click at [71, 318] on p "Source" at bounding box center [68, 314] width 21 height 9
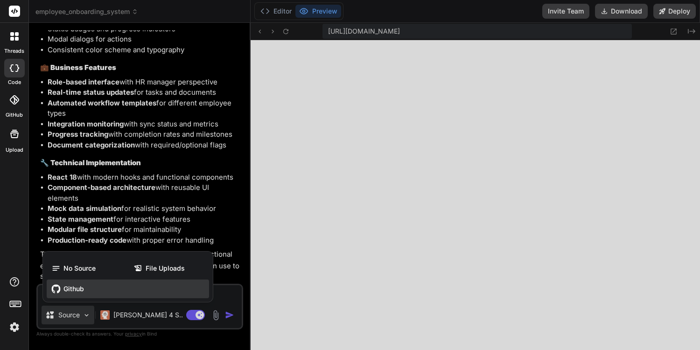
click at [93, 291] on div "Github" at bounding box center [128, 289] width 162 height 19
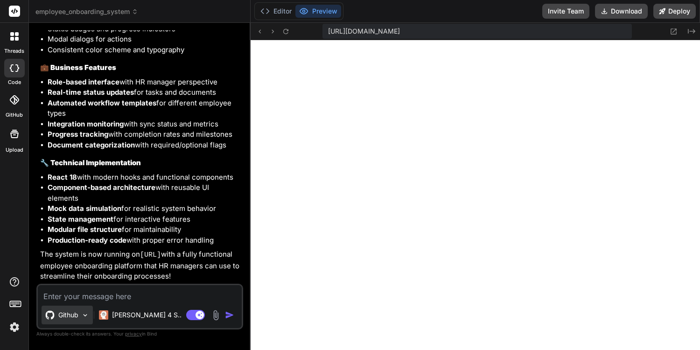
click at [66, 317] on p "Github" at bounding box center [68, 314] width 20 height 9
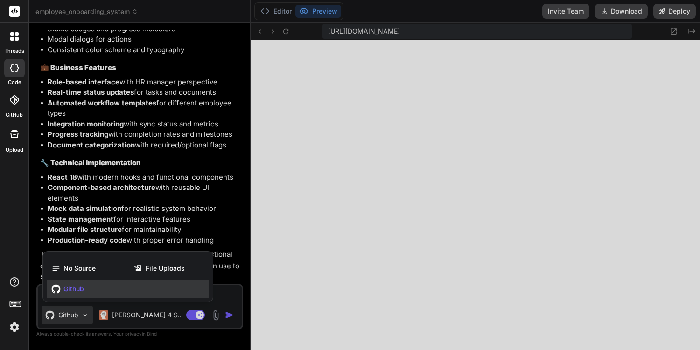
click at [66, 317] on div at bounding box center [350, 175] width 700 height 350
type textarea "x"
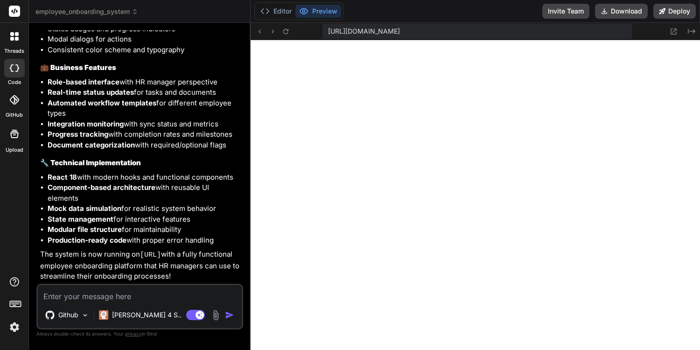
click at [11, 110] on div at bounding box center [14, 100] width 21 height 21
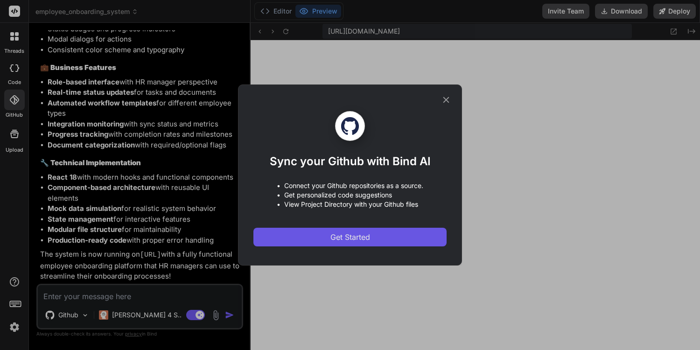
click at [373, 232] on button "Get Started" at bounding box center [350, 237] width 193 height 19
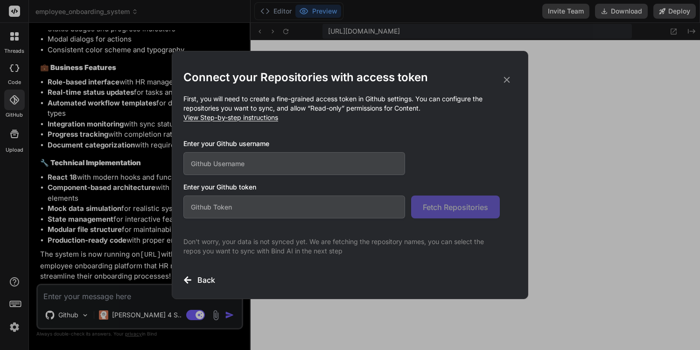
click at [315, 155] on input "text" at bounding box center [294, 163] width 222 height 23
click at [285, 161] on input "text" at bounding box center [294, 163] width 222 height 23
type input "mkchan-mecaca"
click at [467, 229] on div "Connect your Repositories with access token First, you will need to create a fi…" at bounding box center [349, 178] width 333 height 216
click at [362, 205] on input "text" at bounding box center [294, 207] width 222 height 23
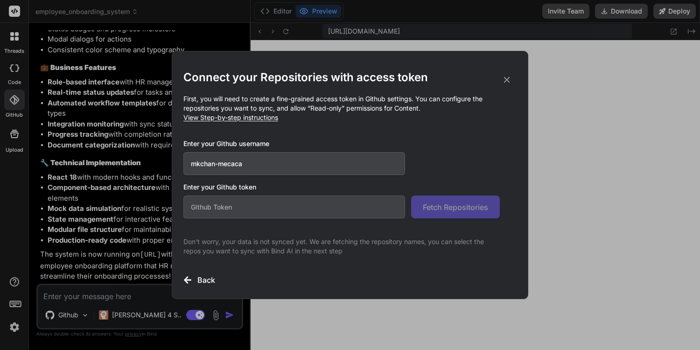
click at [227, 118] on span "View Step-by-step instructions" at bounding box center [230, 117] width 95 height 8
click at [505, 80] on icon at bounding box center [507, 80] width 10 height 10
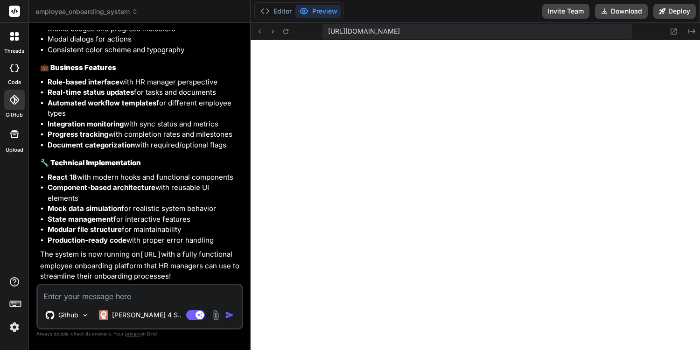
click at [10, 76] on div at bounding box center [14, 68] width 21 height 19
type textarea "x"
click at [13, 37] on icon at bounding box center [12, 39] width 4 height 4
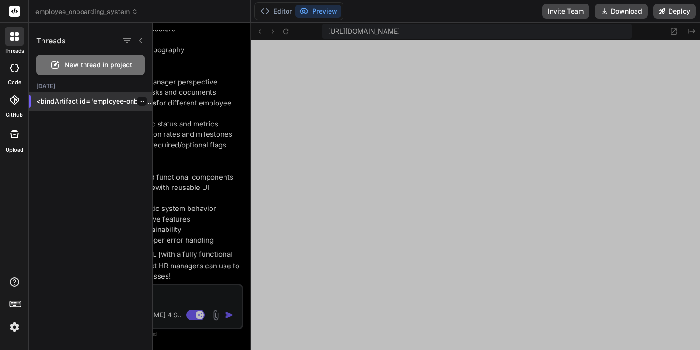
click at [49, 99] on p "<bindArtifact id="employee-onboarding-sy..." at bounding box center [94, 101] width 116 height 9
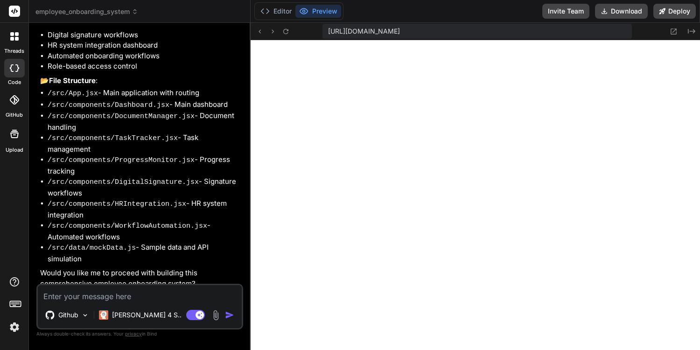
scroll to position [0, 0]
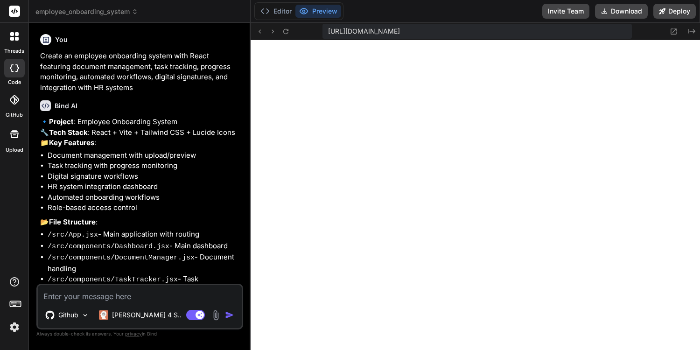
click at [15, 10] on rect at bounding box center [14, 11] width 11 height 11
click at [17, 33] on icon at bounding box center [17, 34] width 4 height 4
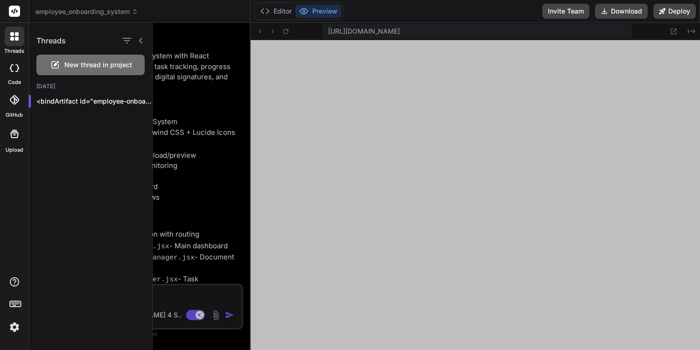
click at [117, 14] on span "employee_onboarding_system" at bounding box center [86, 11] width 103 height 9
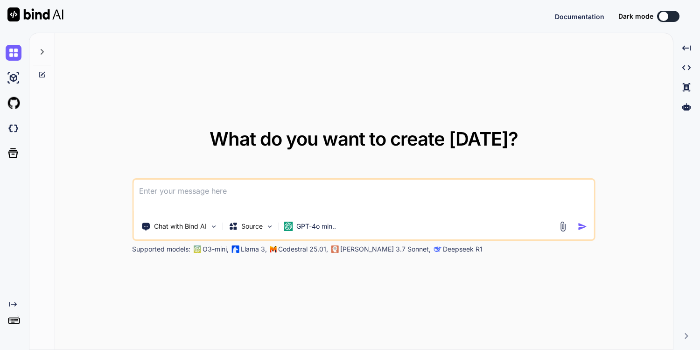
type textarea "x"
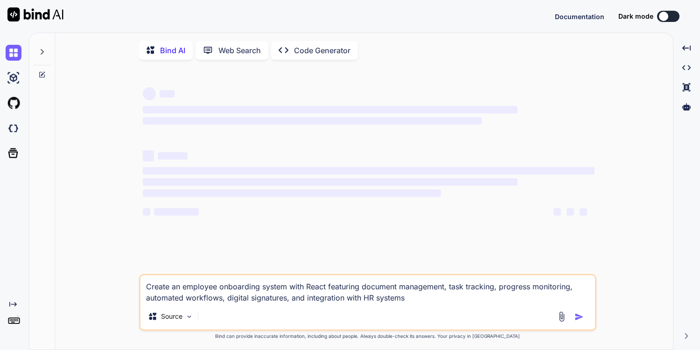
type textarea "x"
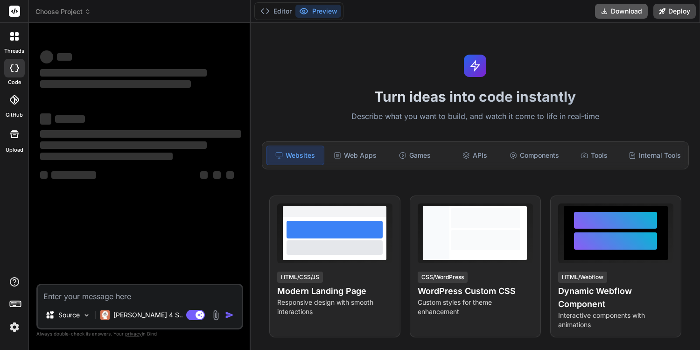
click at [629, 12] on button "Download" at bounding box center [621, 11] width 53 height 15
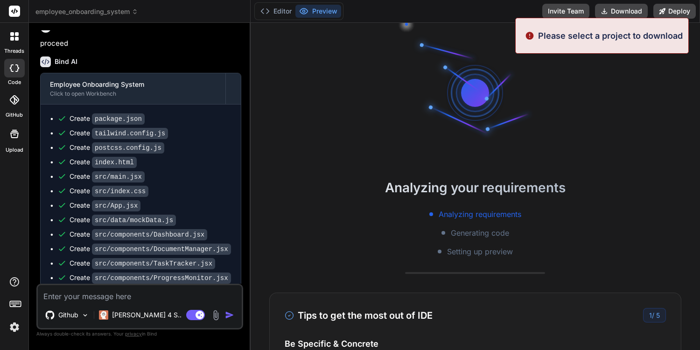
scroll to position [8, 0]
click at [452, 9] on div "Editor Preview Invite Team Download Deploy" at bounding box center [476, 11] width 450 height 23
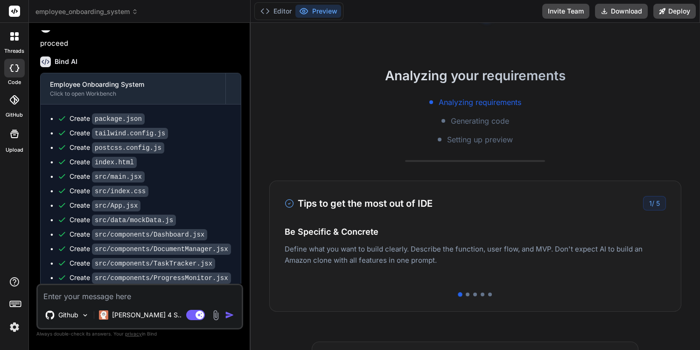
scroll to position [219, 0]
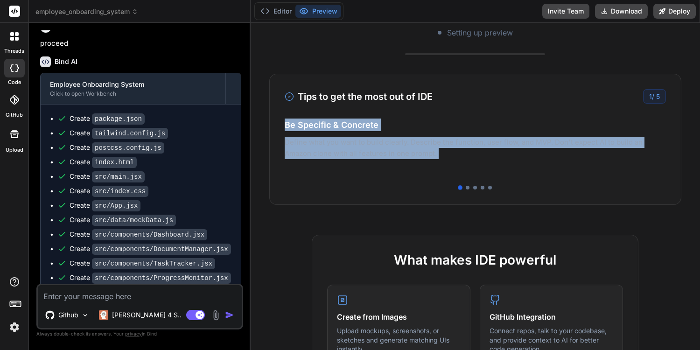
drag, startPoint x: 509, startPoint y: 172, endPoint x: 318, endPoint y: 161, distance: 191.3
click at [318, 161] on div "Be Specific & Concrete Define what you want to build clearly. Describe the func…" at bounding box center [475, 147] width 381 height 56
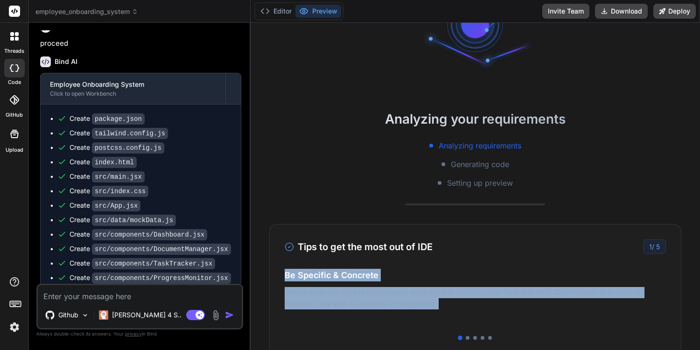
scroll to position [81, 0]
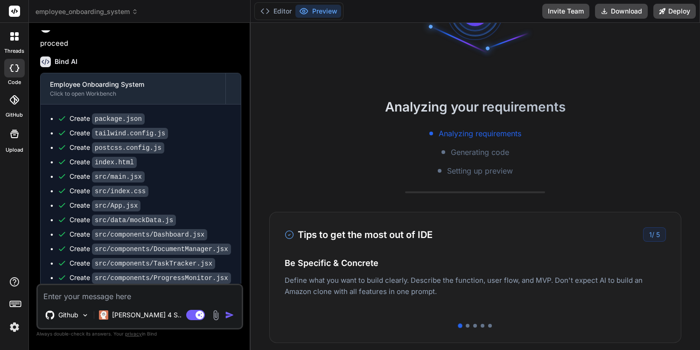
click at [480, 307] on div "Be Specific & Concrete Define what you want to build clearly. Describe the func…" at bounding box center [475, 285] width 381 height 56
click at [463, 327] on div at bounding box center [475, 326] width 381 height 4
click at [466, 326] on div at bounding box center [468, 326] width 4 height 4
click at [473, 326] on div at bounding box center [475, 326] width 4 height 4
click at [481, 326] on div at bounding box center [483, 326] width 4 height 4
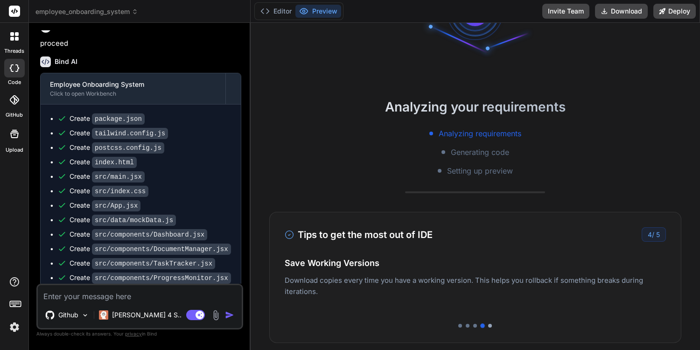
click at [488, 325] on div at bounding box center [490, 326] width 4 height 4
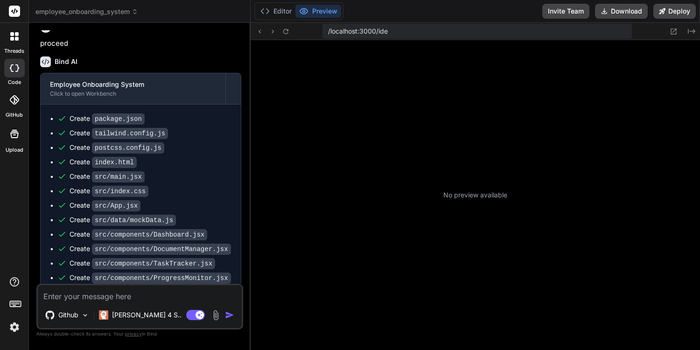
scroll to position [177, 0]
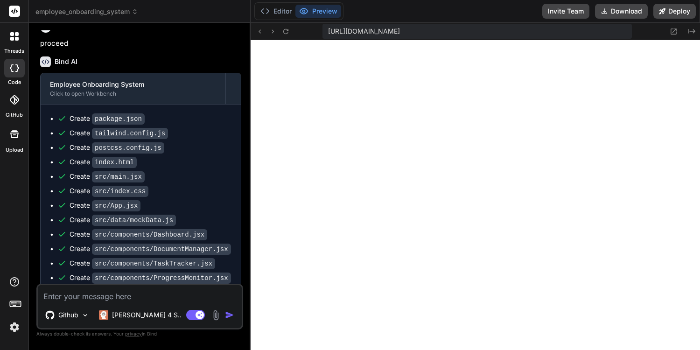
click at [15, 306] on rect at bounding box center [15, 304] width 11 height 6
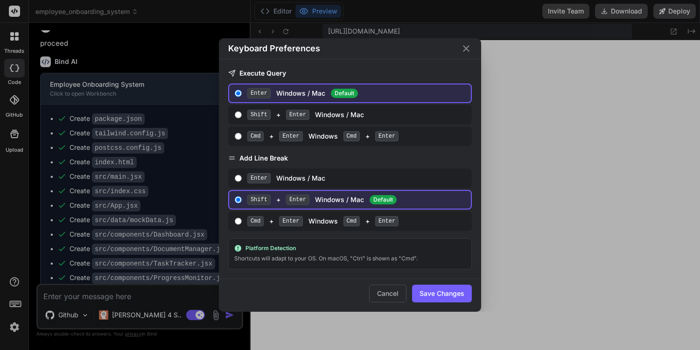
click at [15, 305] on div "Keyboard Preferences Execute Query Enter Windows / Mac Default Shift + Enter Wi…" at bounding box center [350, 175] width 700 height 350
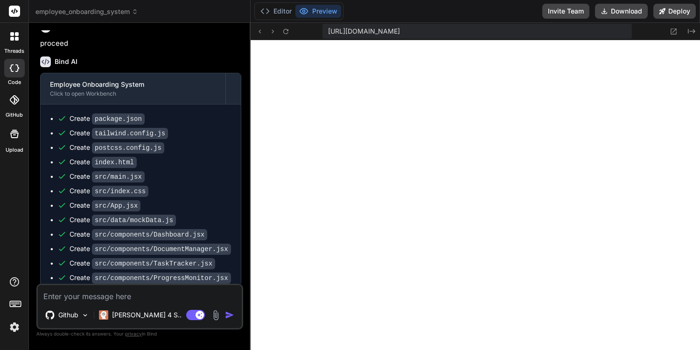
click at [13, 325] on img at bounding box center [15, 327] width 16 height 16
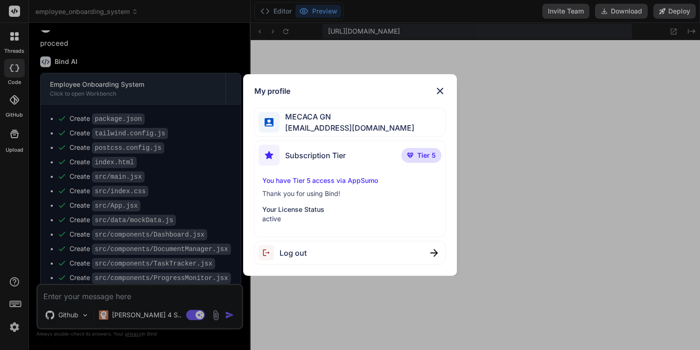
click at [414, 159] on p "Tier 5" at bounding box center [422, 155] width 40 height 15
click at [334, 180] on p "You have Tier 5 access via AppSumo" at bounding box center [350, 180] width 176 height 9
click at [332, 178] on p "You have Tier 5 access via AppSumo" at bounding box center [350, 180] width 176 height 9
click at [437, 89] on img at bounding box center [440, 90] width 11 height 11
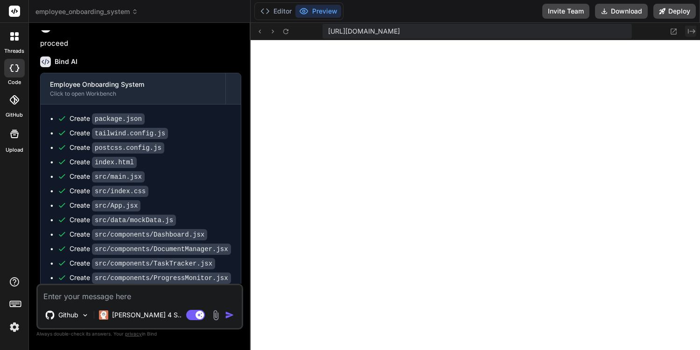
click at [690, 31] on icon "Created with Pixso." at bounding box center [691, 31] width 7 height 7
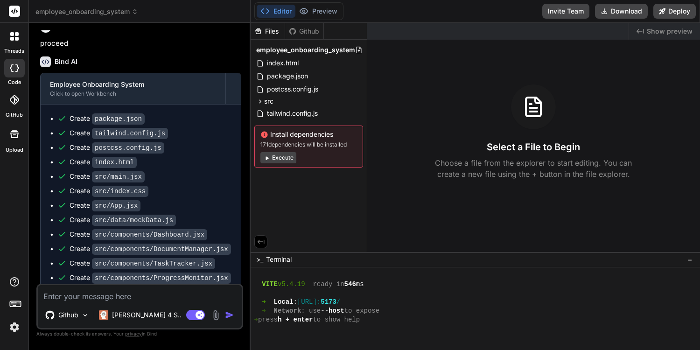
click at [280, 162] on button "Execute" at bounding box center [279, 157] width 36 height 11
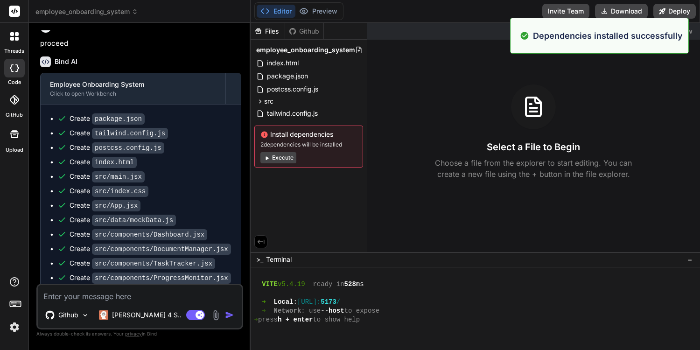
scroll to position [381, 0]
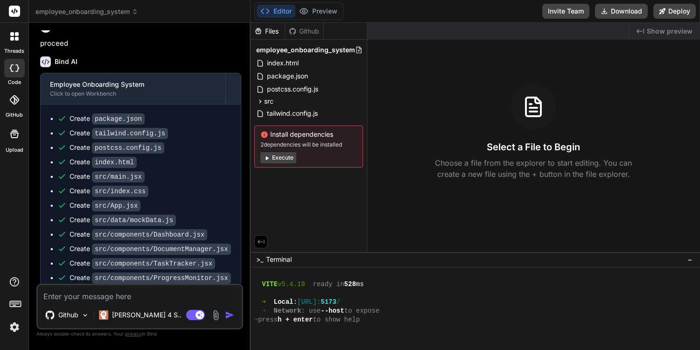
click at [281, 156] on button "Execute" at bounding box center [279, 157] width 36 height 11
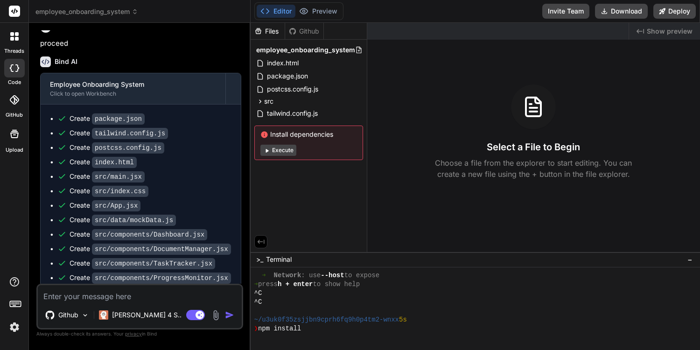
scroll to position [479, 0]
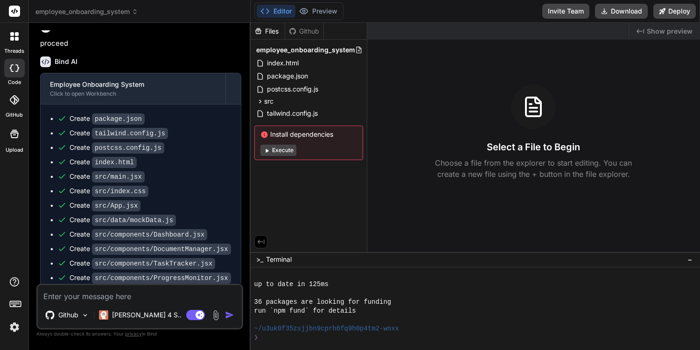
type textarea "x"
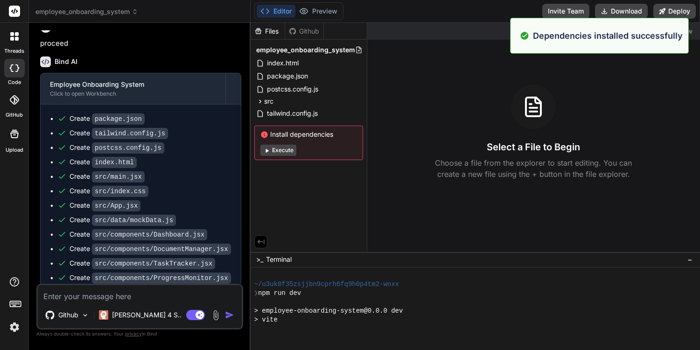
scroll to position [585, 0]
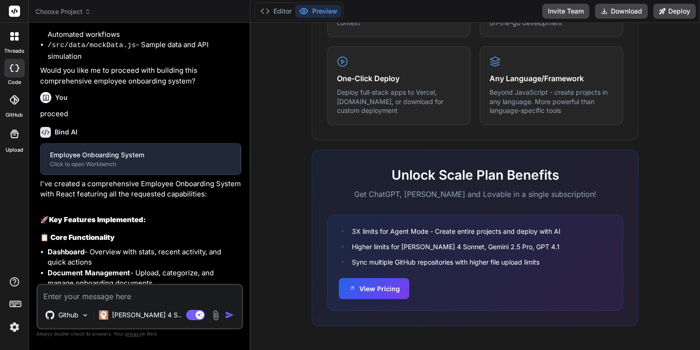
scroll to position [57, 0]
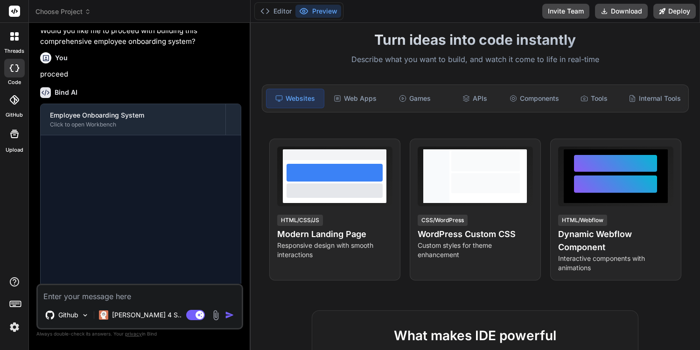
type textarea "x"
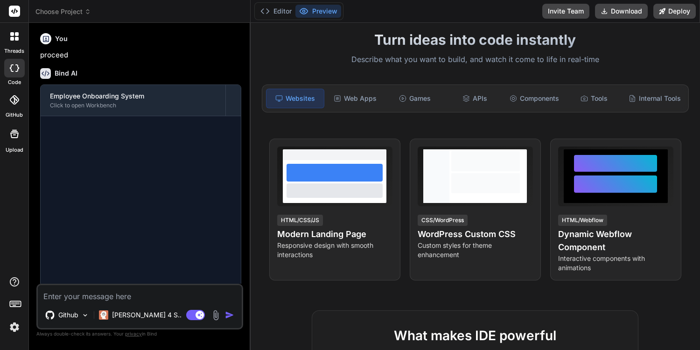
scroll to position [8, 0]
